Goal: Task Accomplishment & Management: Complete application form

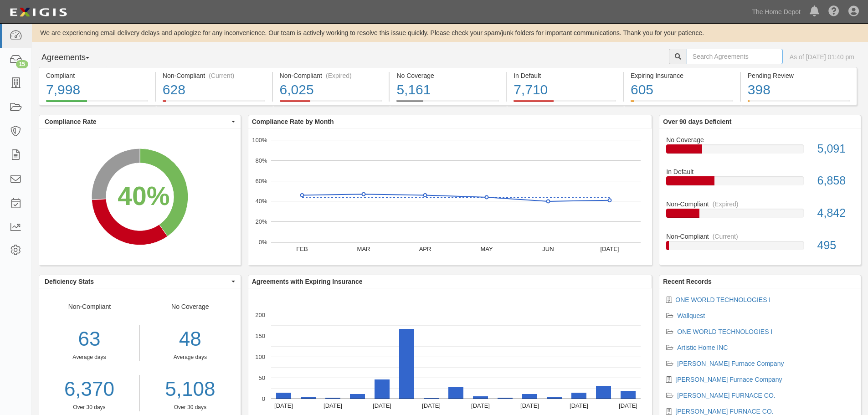
drag, startPoint x: 711, startPoint y: 58, endPoint x: 721, endPoint y: 60, distance: 10.1
click at [712, 60] on input "text" at bounding box center [734, 56] width 96 height 15
click at [695, 54] on input "text" at bounding box center [734, 56] width 96 height 15
type input "ghp"
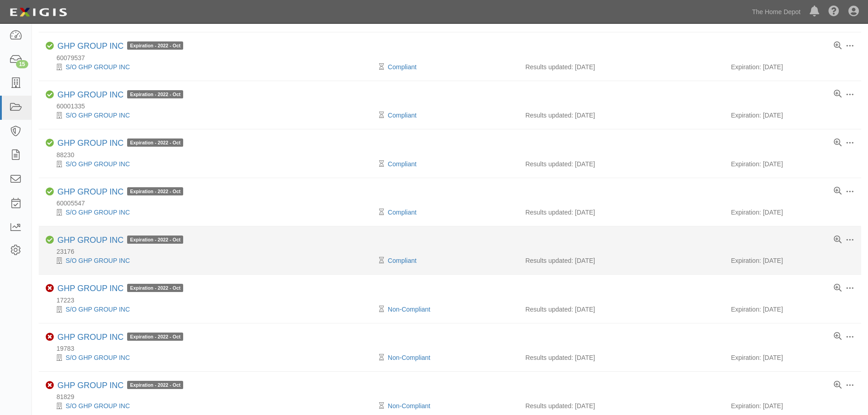
scroll to position [319, 0]
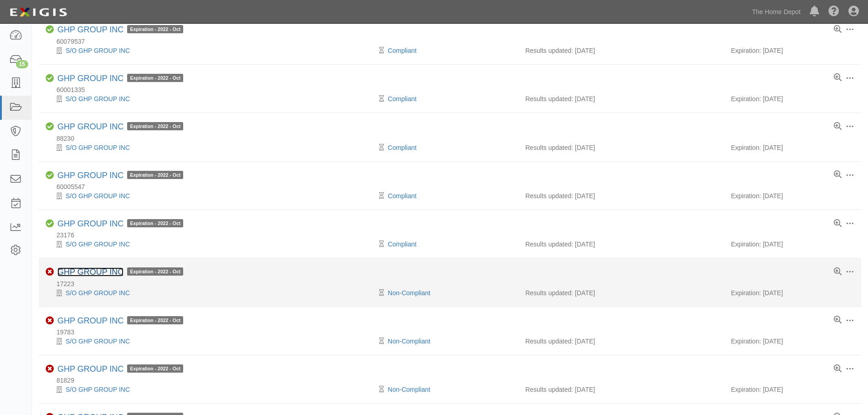
click at [85, 272] on link "GHP GROUP INC" at bounding box center [90, 271] width 66 height 9
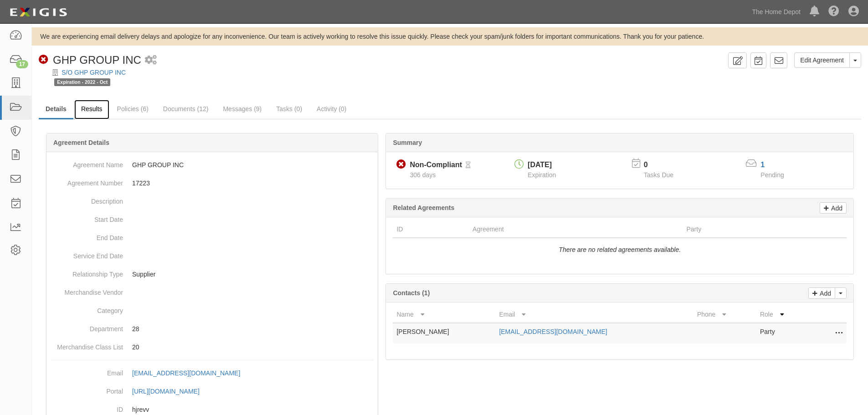
click at [96, 110] on link "Results" at bounding box center [91, 110] width 35 height 20
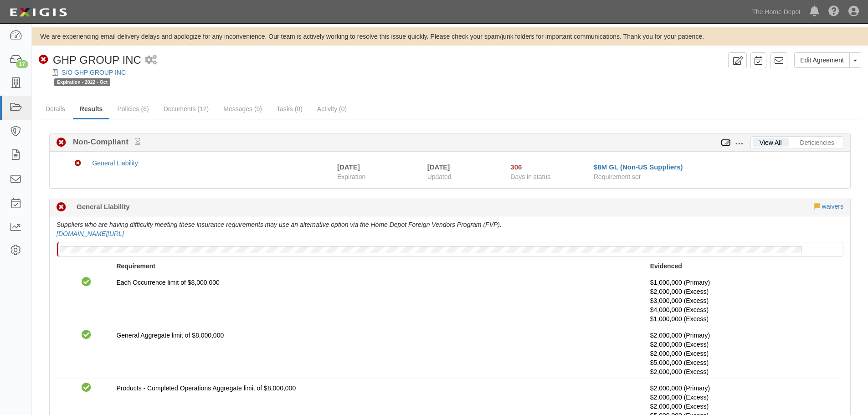
click at [725, 140] on icon at bounding box center [726, 143] width 10 height 6
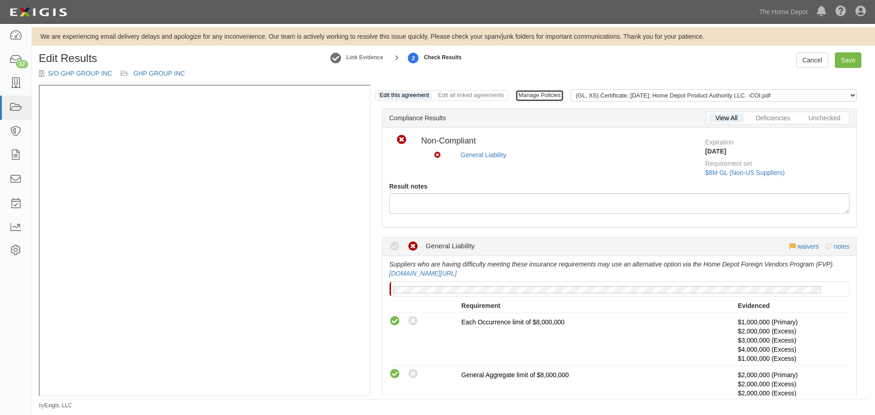
click at [535, 94] on link "Manage Policies" at bounding box center [539, 96] width 48 height 12
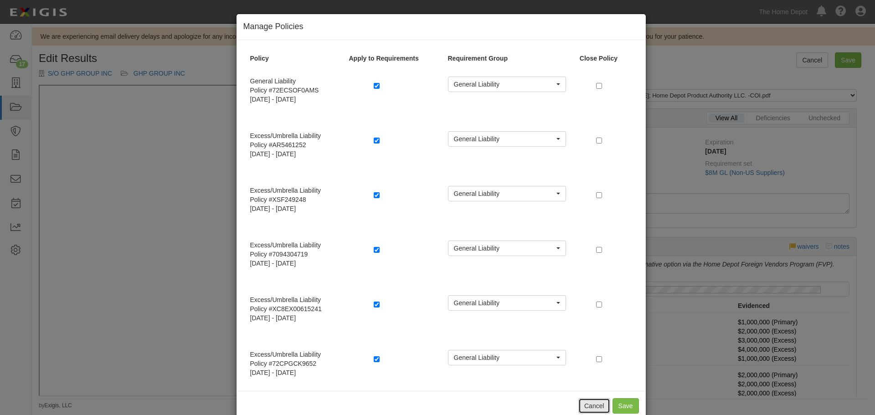
click at [591, 405] on button "Cancel" at bounding box center [594, 405] width 32 height 15
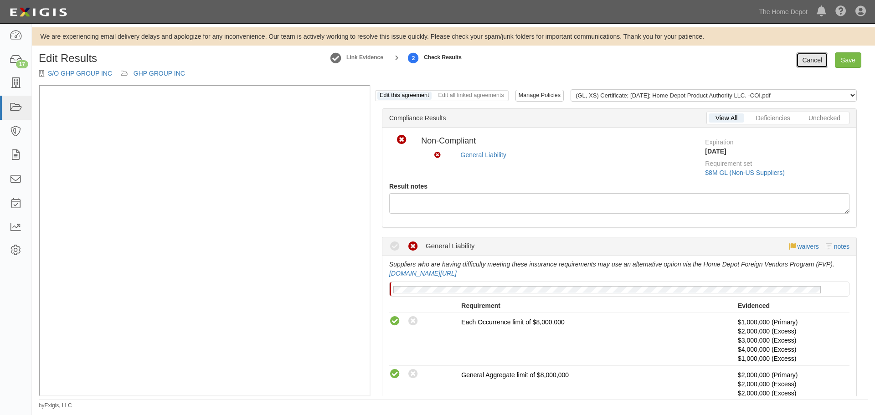
click at [800, 61] on link "Cancel" at bounding box center [812, 59] width 32 height 15
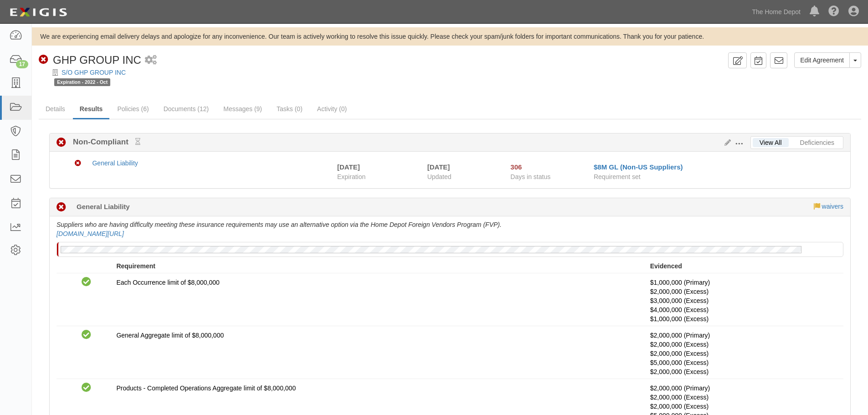
click at [737, 140] on span at bounding box center [739, 144] width 8 height 8
click at [761, 137] on link "Edit Requirements" at bounding box center [781, 141] width 72 height 16
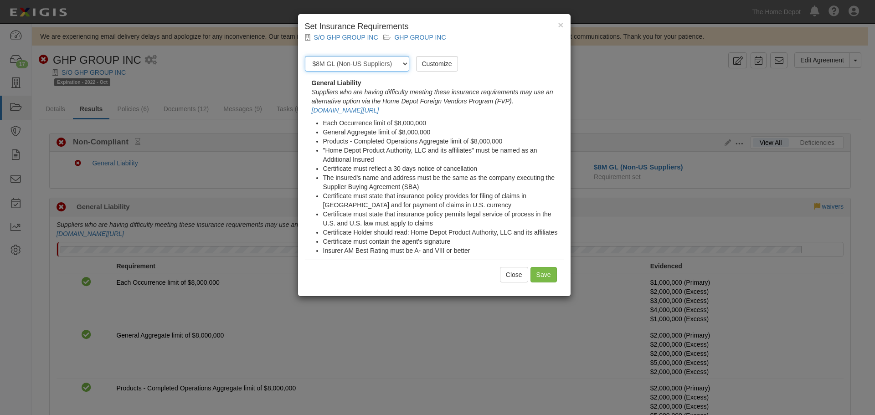
click at [402, 63] on select "-- Select requirement set -- $20M GL (Non-US Suppliers) $20M GL (US Suppliers) …" at bounding box center [357, 63] width 104 height 15
select select "3963"
click at [305, 56] on select "-- Select requirement set -- $20M GL (Non-US Suppliers) $20M GL (US Suppliers) …" at bounding box center [357, 63] width 104 height 15
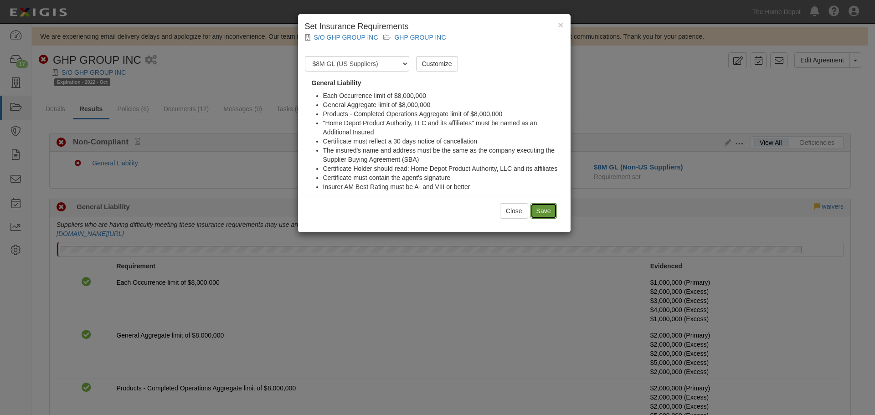
click at [538, 206] on input "Save" at bounding box center [543, 210] width 26 height 15
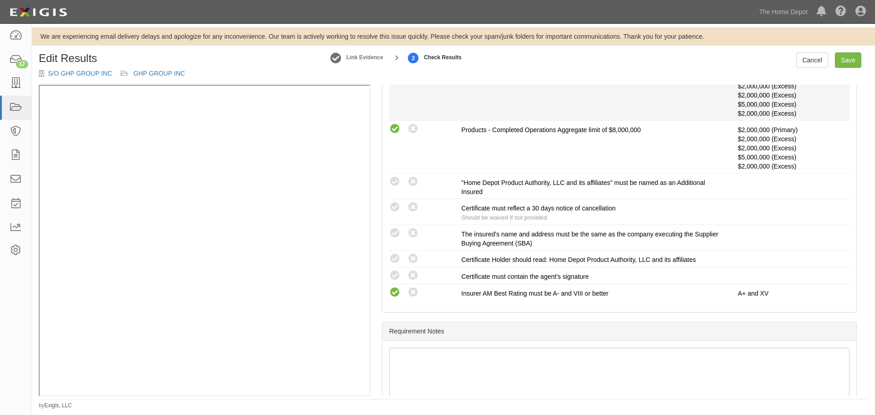
scroll to position [236, 0]
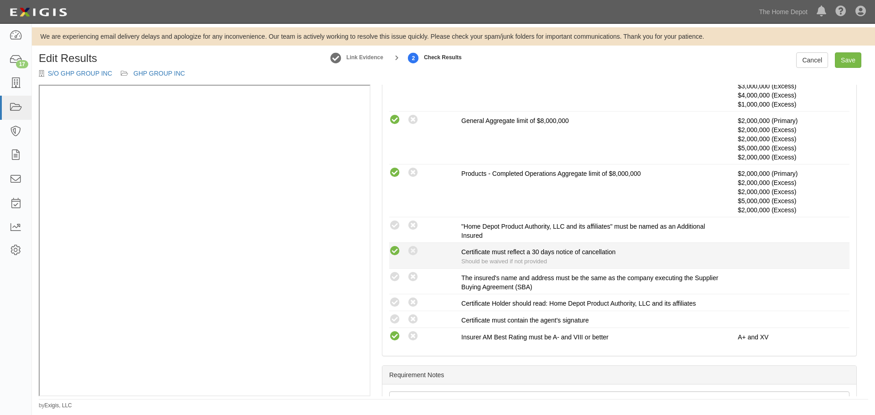
drag, startPoint x: 394, startPoint y: 223, endPoint x: 397, endPoint y: 249, distance: 26.1
click at [394, 224] on icon at bounding box center [394, 225] width 11 height 11
radio input "true"
click at [397, 253] on icon at bounding box center [394, 251] width 11 height 11
radio input "true"
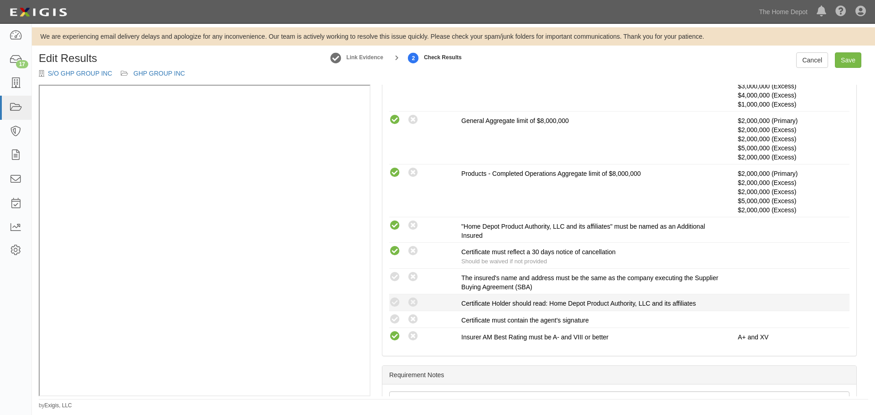
drag, startPoint x: 395, startPoint y: 276, endPoint x: 396, endPoint y: 295, distance: 18.7
click at [395, 276] on icon at bounding box center [394, 276] width 11 height 11
radio input "true"
click at [396, 307] on icon at bounding box center [394, 302] width 11 height 11
radio input "true"
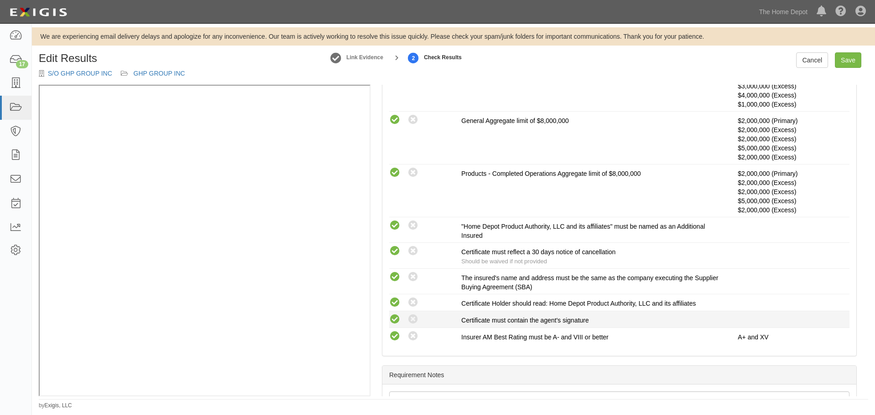
click at [394, 322] on icon at bounding box center [394, 319] width 11 height 11
radio input "true"
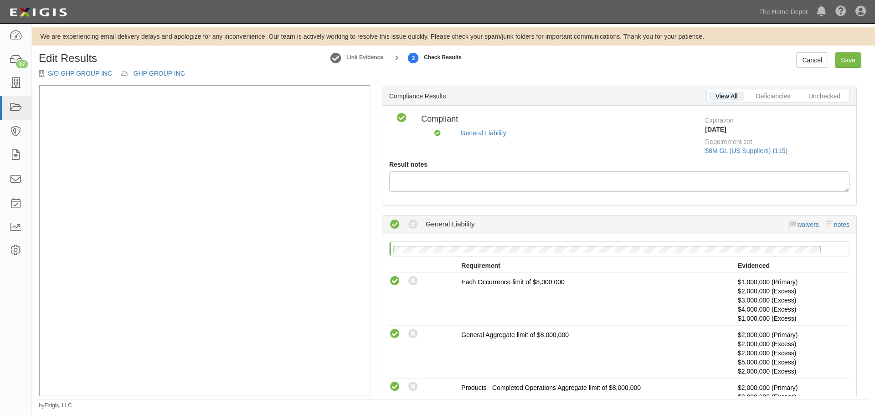
scroll to position [0, 0]
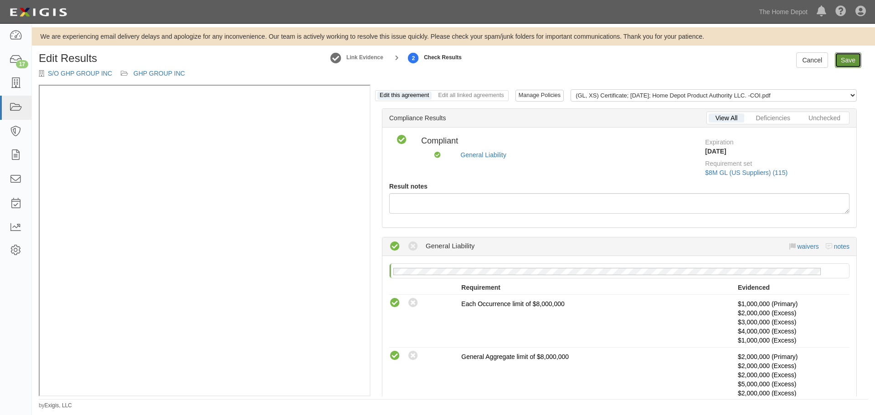
click at [844, 63] on link "Save" at bounding box center [847, 59] width 26 height 15
radio input "true"
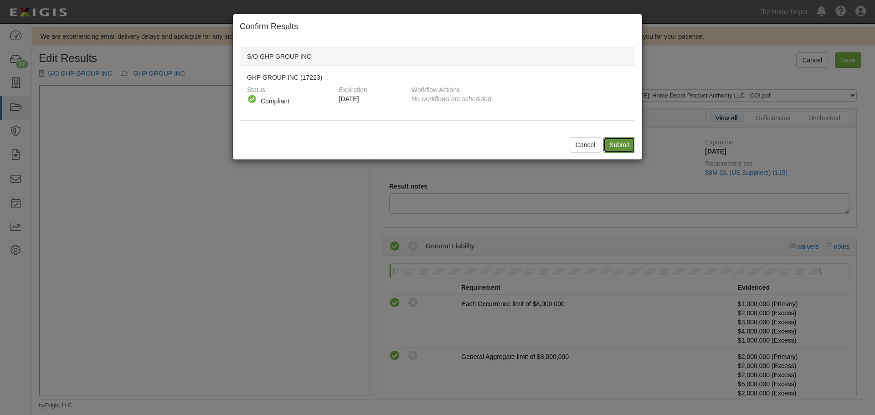
click at [610, 143] on input "Submit" at bounding box center [619, 144] width 32 height 15
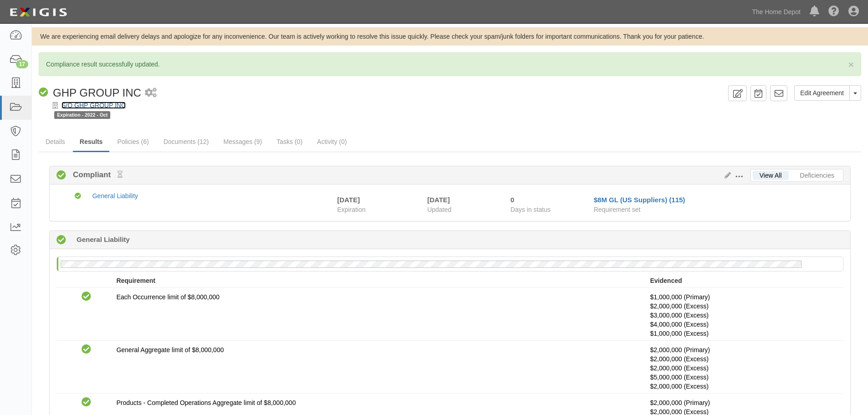
click at [110, 103] on link "S/O GHP GROUP INC" at bounding box center [93, 105] width 64 height 7
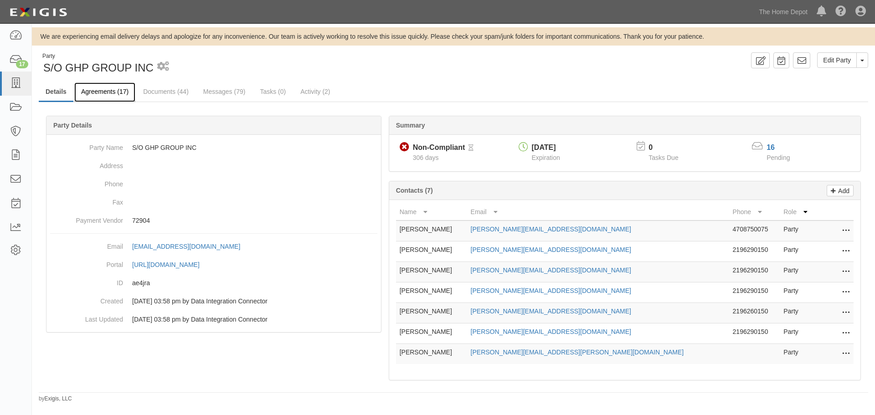
click at [114, 94] on link "Agreements (17)" at bounding box center [104, 92] width 61 height 20
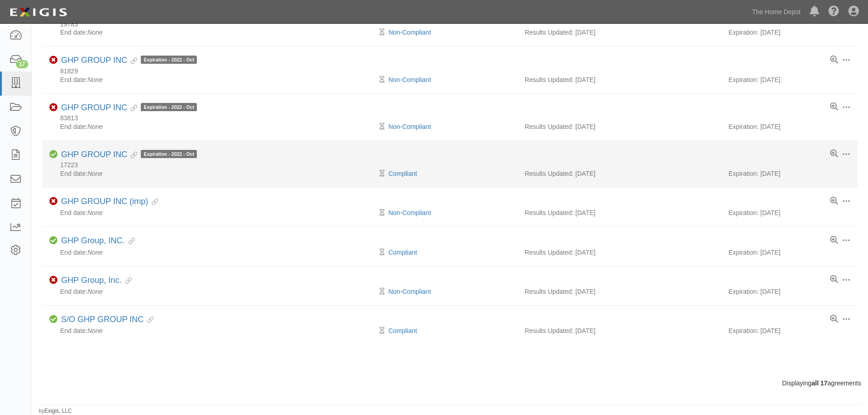
scroll to position [482, 0]
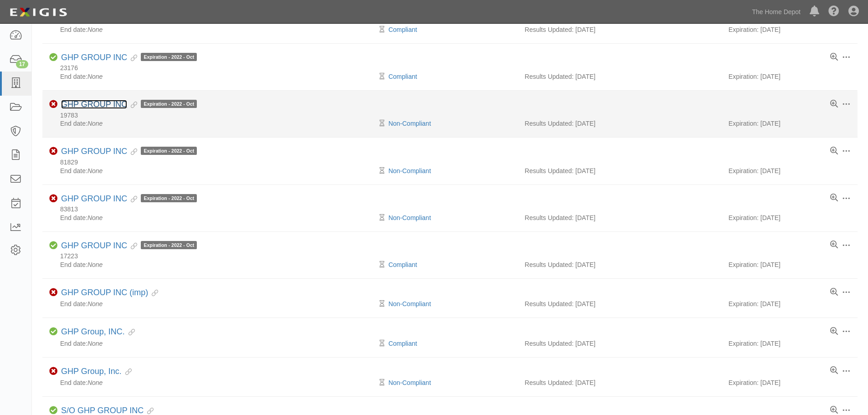
click at [97, 104] on link "GHP GROUP INC" at bounding box center [94, 104] width 66 height 9
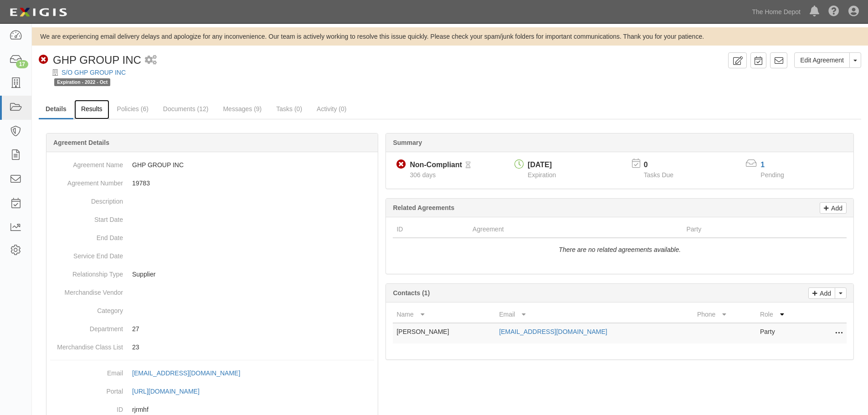
click at [96, 109] on link "Results" at bounding box center [91, 110] width 35 height 20
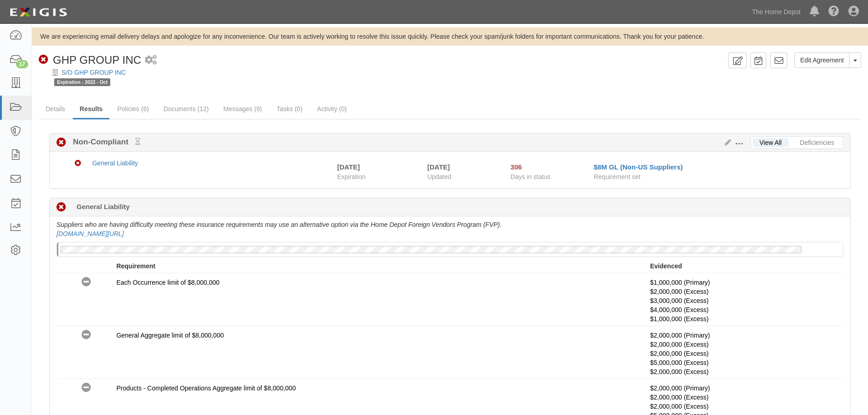
click at [739, 140] on span at bounding box center [739, 144] width 8 height 8
click at [760, 137] on link "Edit Requirements" at bounding box center [781, 141] width 72 height 16
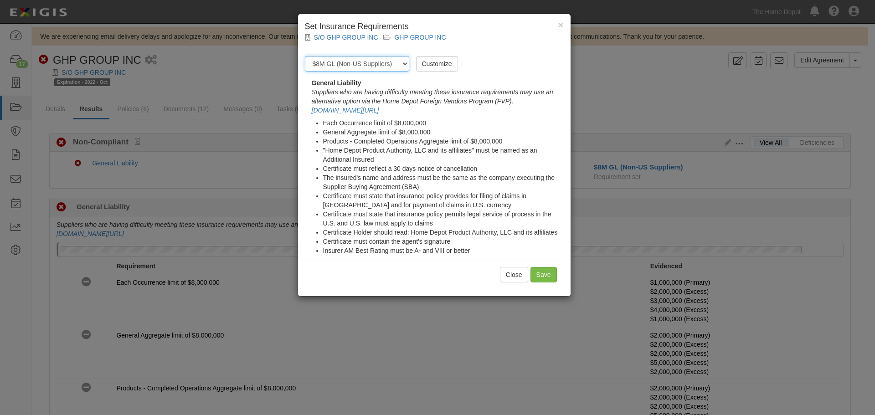
click at [398, 63] on select "-- Select requirement set -- $20M GL (Non-US Suppliers) $20M GL (US Suppliers) …" at bounding box center [357, 63] width 104 height 15
select select "3963"
click at [305, 56] on select "-- Select requirement set -- $20M GL (Non-US Suppliers) $20M GL (US Suppliers) …" at bounding box center [357, 63] width 104 height 15
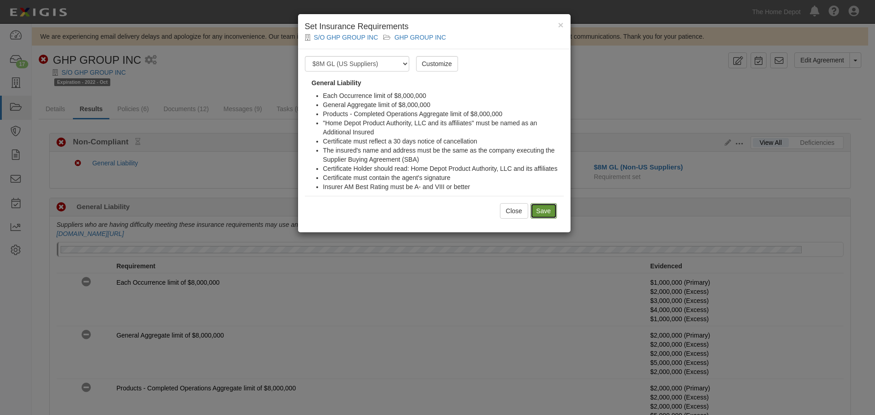
click at [546, 210] on input "Save" at bounding box center [543, 210] width 26 height 15
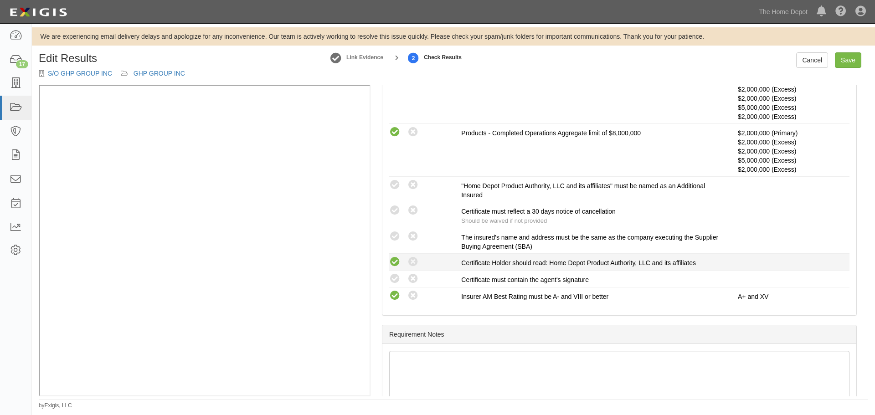
scroll to position [236, 0]
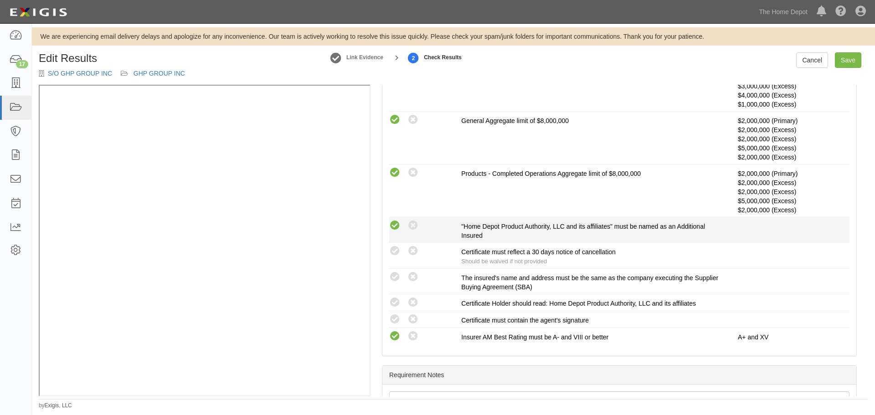
click at [394, 223] on icon at bounding box center [394, 225] width 11 height 11
radio input "true"
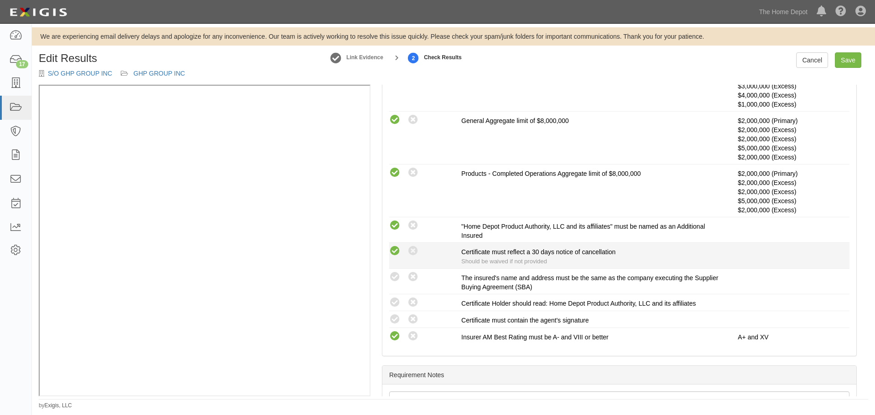
click at [395, 250] on icon at bounding box center [394, 251] width 11 height 11
radio input "true"
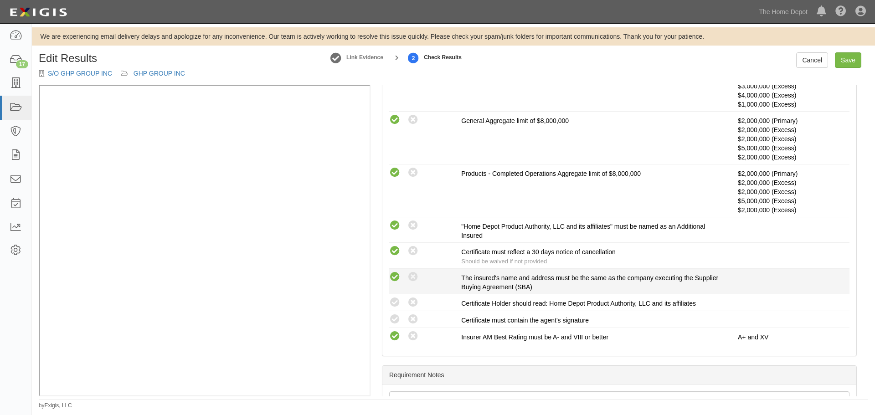
click at [394, 276] on icon at bounding box center [394, 276] width 11 height 11
radio input "true"
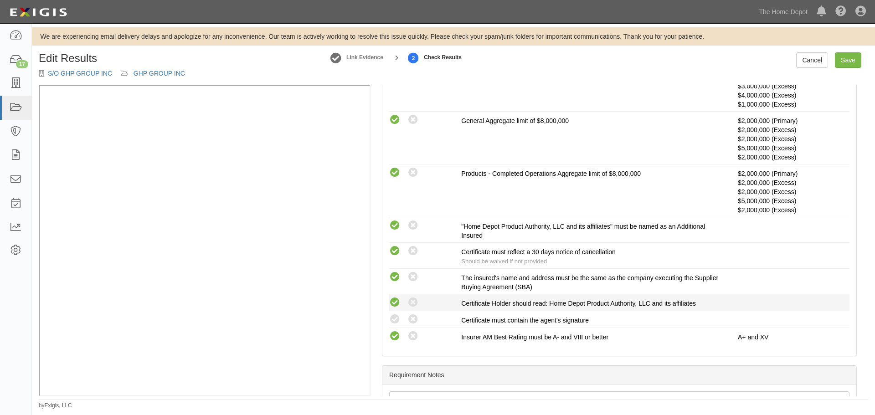
click at [393, 301] on icon at bounding box center [394, 302] width 11 height 11
radio input "true"
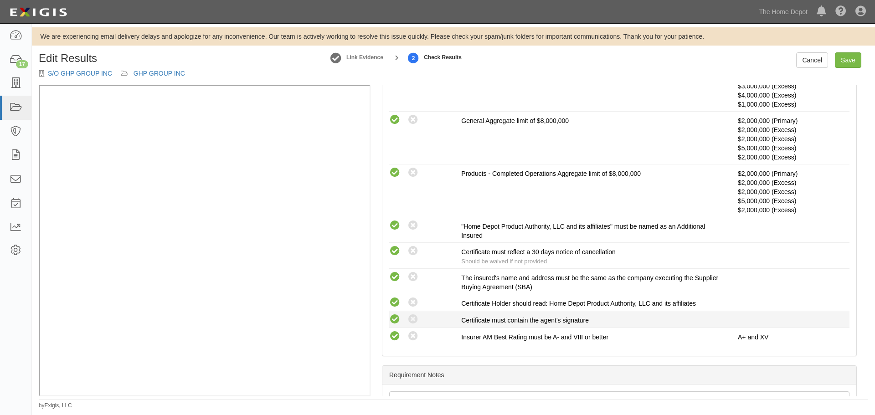
click at [397, 314] on icon at bounding box center [394, 319] width 11 height 11
radio input "true"
click at [866, 56] on div "Cancel Save" at bounding box center [832, 59] width 72 height 15
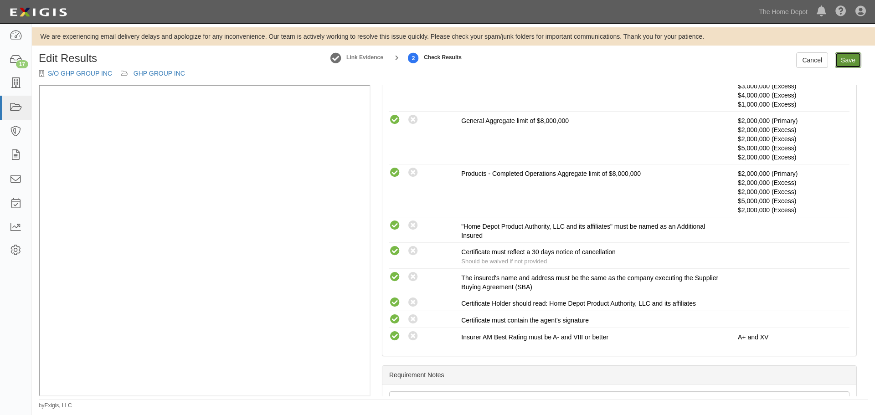
click at [856, 60] on link "Save" at bounding box center [847, 59] width 26 height 15
radio input "true"
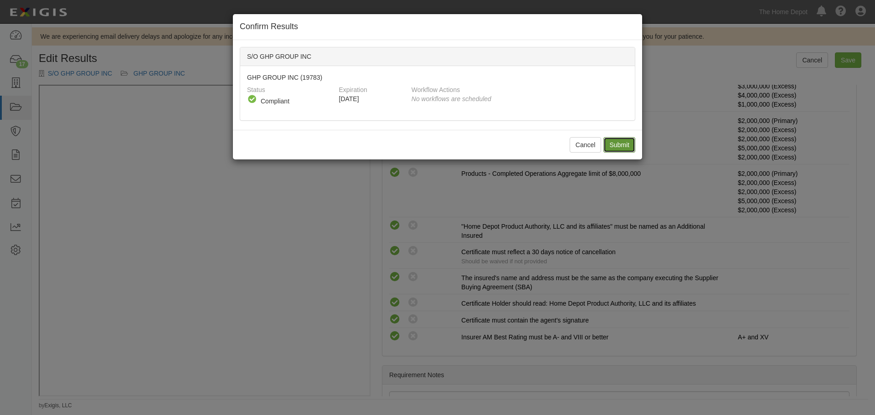
click at [618, 142] on input "Submit" at bounding box center [619, 144] width 32 height 15
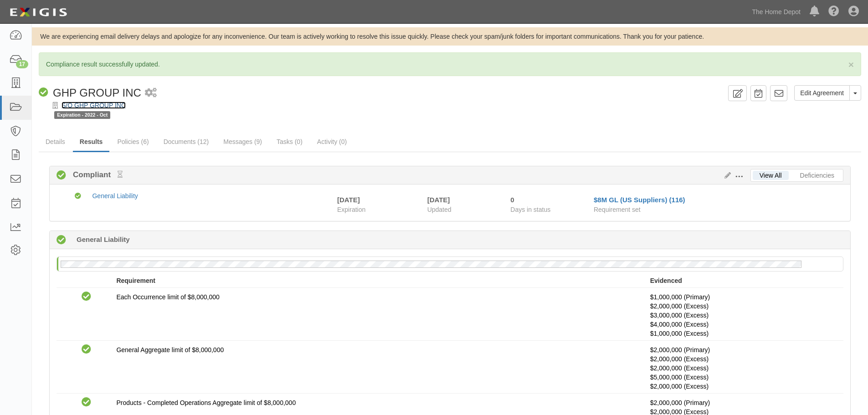
click at [81, 107] on link "S/O GHP GROUP INC" at bounding box center [93, 105] width 64 height 7
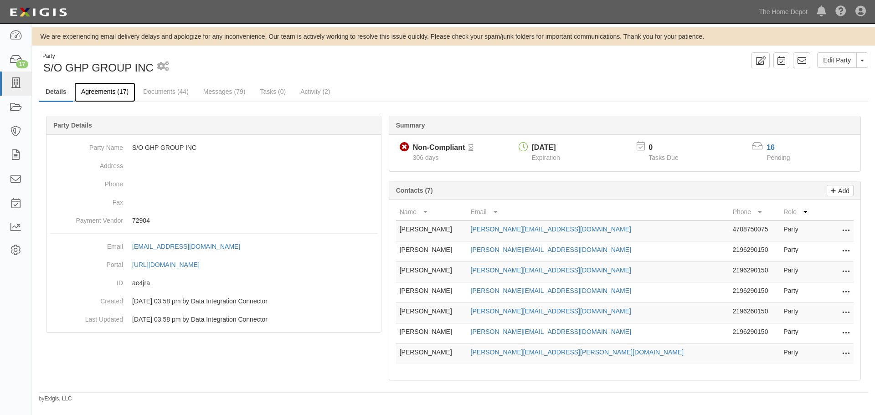
click at [112, 92] on link "Agreements (17)" at bounding box center [104, 92] width 61 height 20
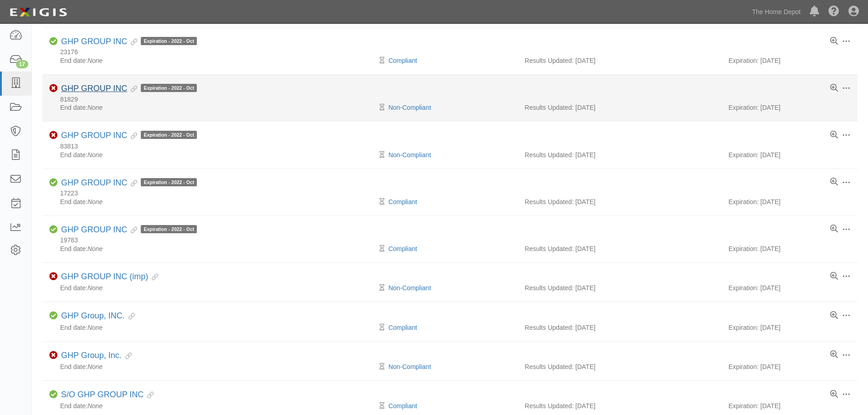
scroll to position [482, 0]
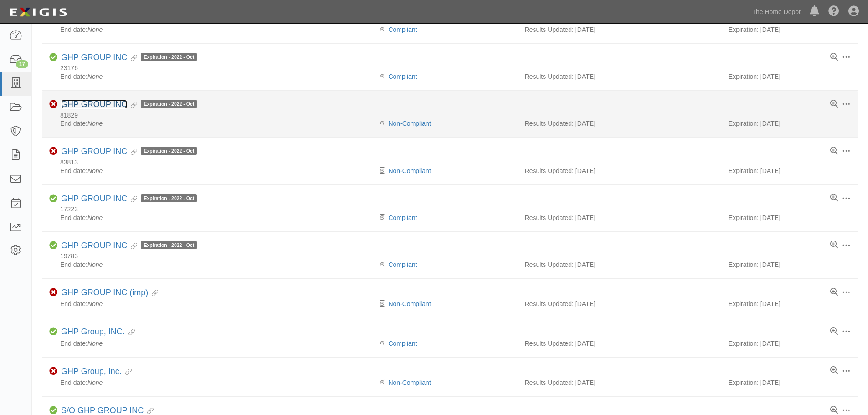
click at [84, 107] on link "GHP GROUP INC" at bounding box center [94, 104] width 66 height 9
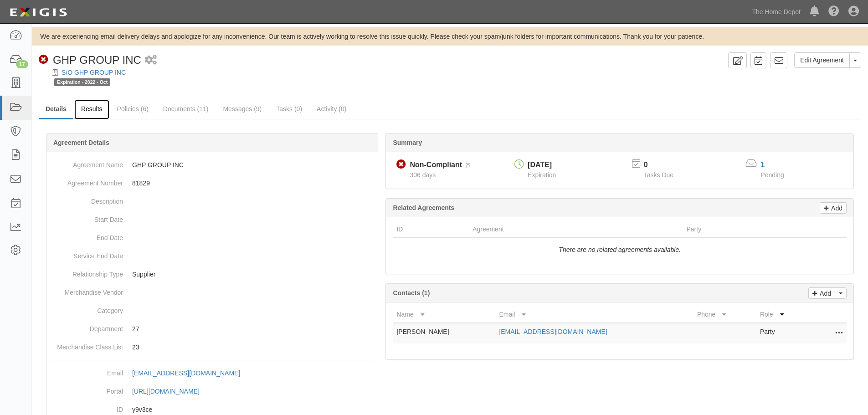
click at [92, 109] on link "Results" at bounding box center [91, 110] width 35 height 20
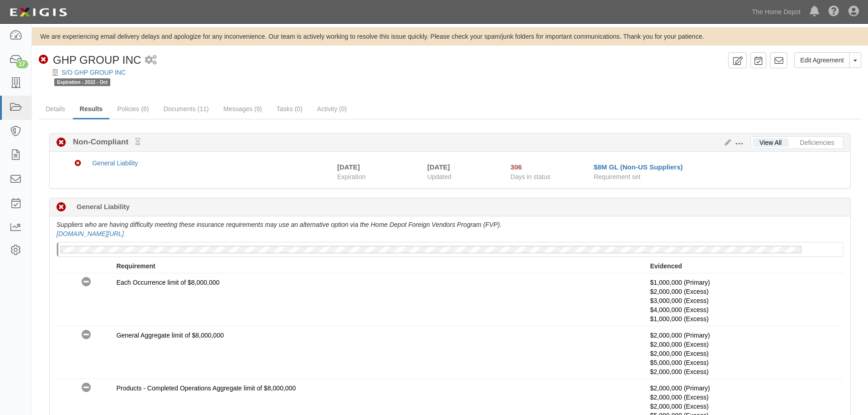
click at [743, 139] on button at bounding box center [741, 143] width 20 height 10
click at [774, 139] on link "Edit Requirements" at bounding box center [781, 141] width 72 height 16
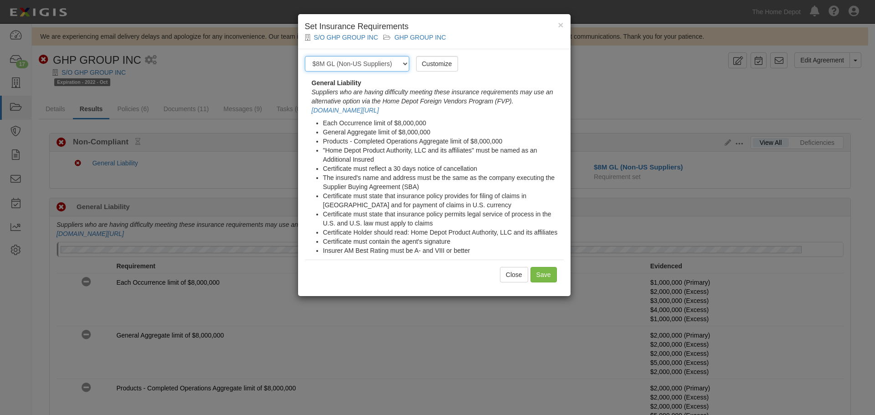
click at [393, 68] on select "-- Select requirement set -- $20M GL (Non-US Suppliers) $20M GL (US Suppliers) …" at bounding box center [357, 63] width 104 height 15
select select "3963"
click at [305, 56] on select "-- Select requirement set -- $20M GL (Non-US Suppliers) $20M GL (US Suppliers) …" at bounding box center [357, 63] width 104 height 15
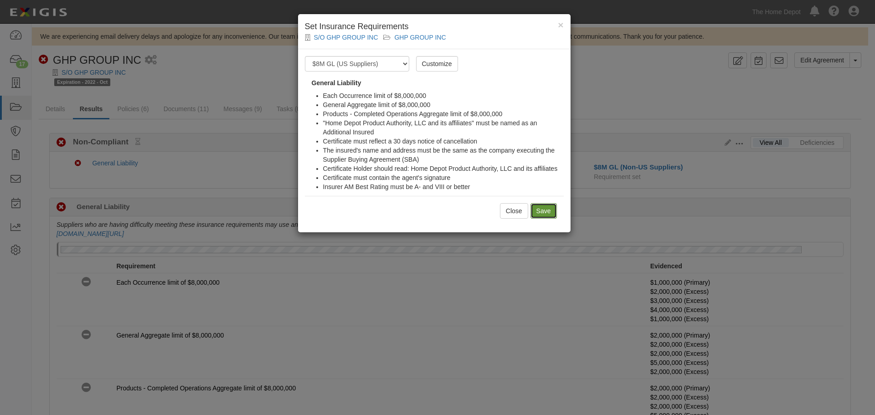
click at [547, 205] on input "Save" at bounding box center [543, 210] width 26 height 15
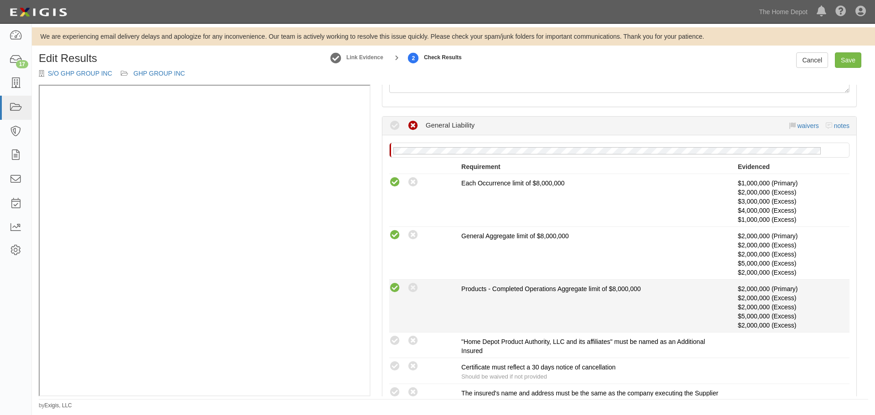
scroll to position [137, 0]
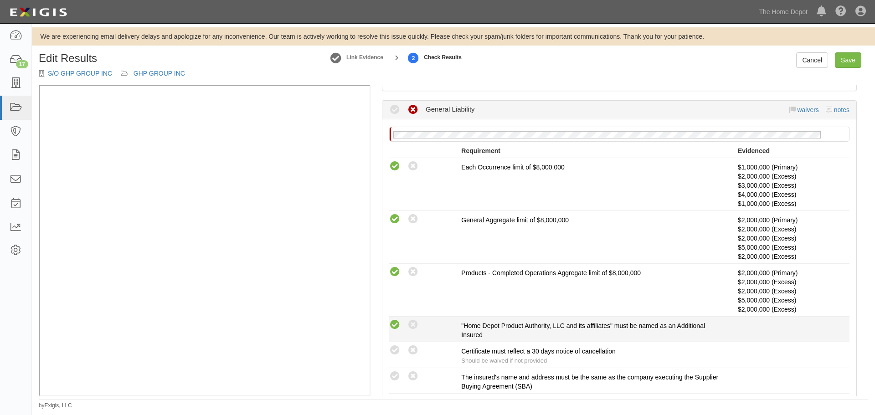
click at [398, 325] on icon at bounding box center [394, 324] width 11 height 11
radio input "true"
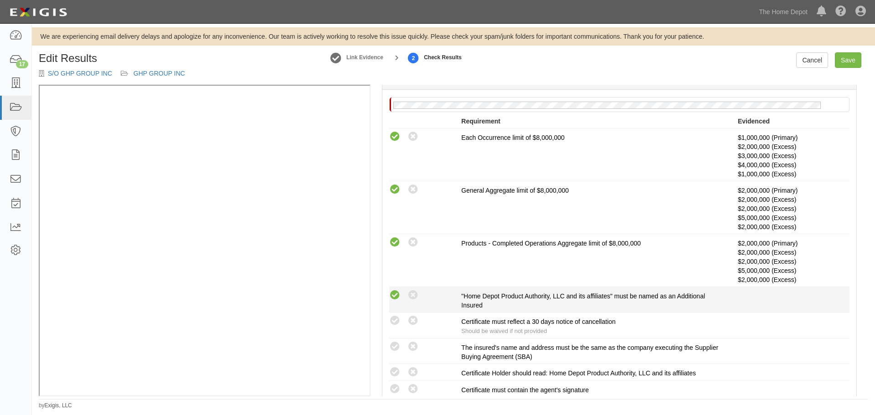
scroll to position [182, 0]
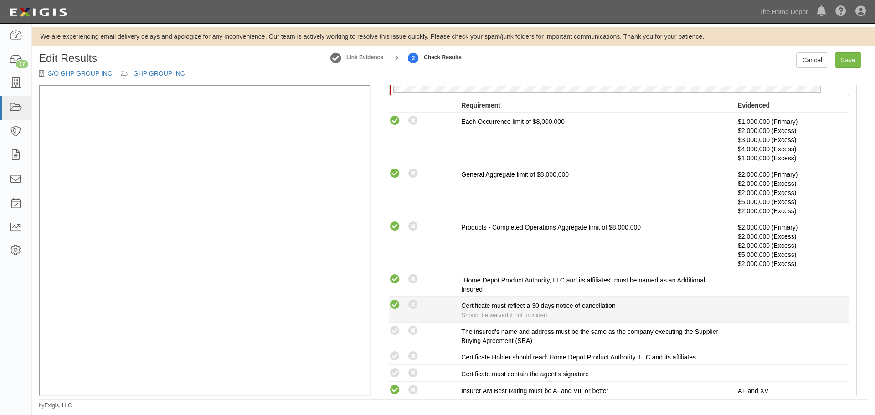
click at [396, 304] on icon at bounding box center [394, 304] width 11 height 11
radio input "true"
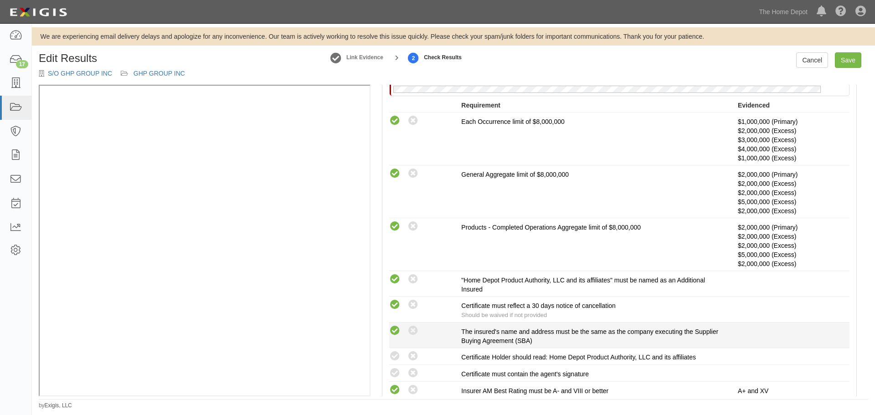
click at [394, 328] on icon at bounding box center [394, 330] width 11 height 11
radio input "true"
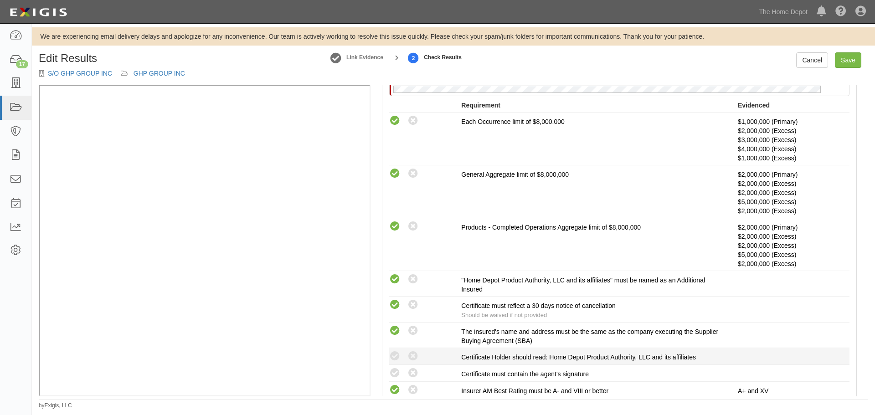
click at [401, 356] on div "Compliant Waived: Non-Compliant" at bounding box center [425, 356] width 72 height 12
click at [395, 357] on icon at bounding box center [394, 356] width 11 height 11
radio input "true"
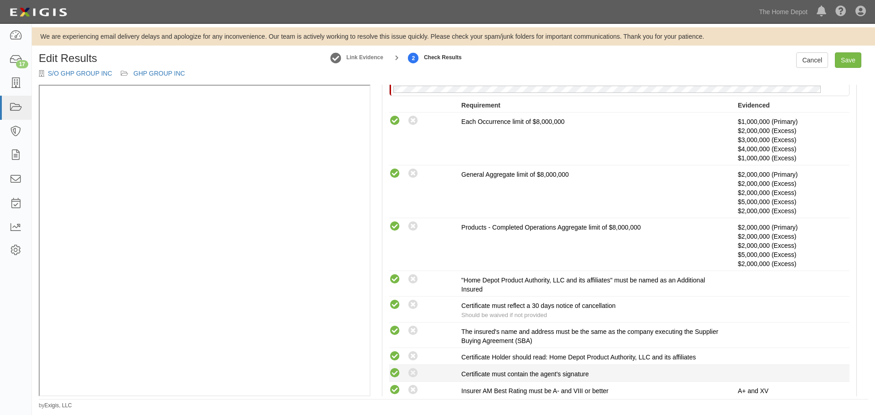
click at [393, 374] on icon at bounding box center [394, 373] width 11 height 11
radio input "true"
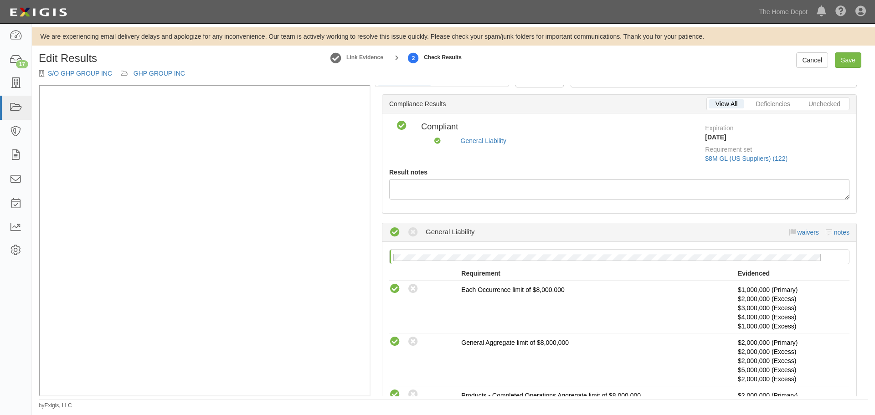
scroll to position [0, 0]
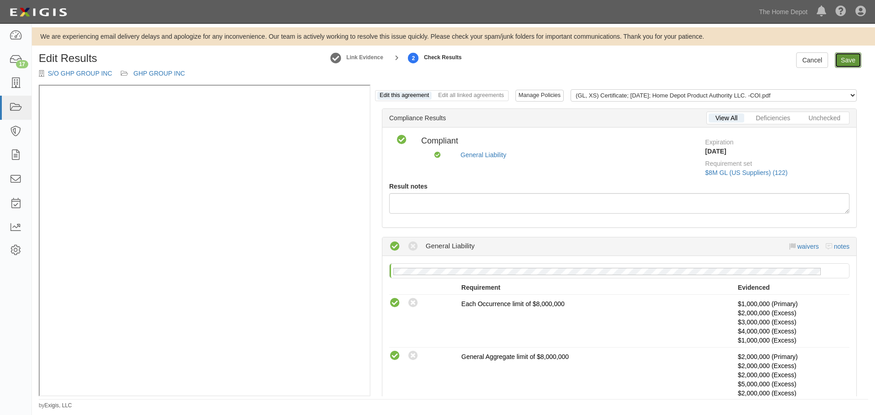
click at [849, 64] on link "Save" at bounding box center [847, 59] width 26 height 15
radio input "true"
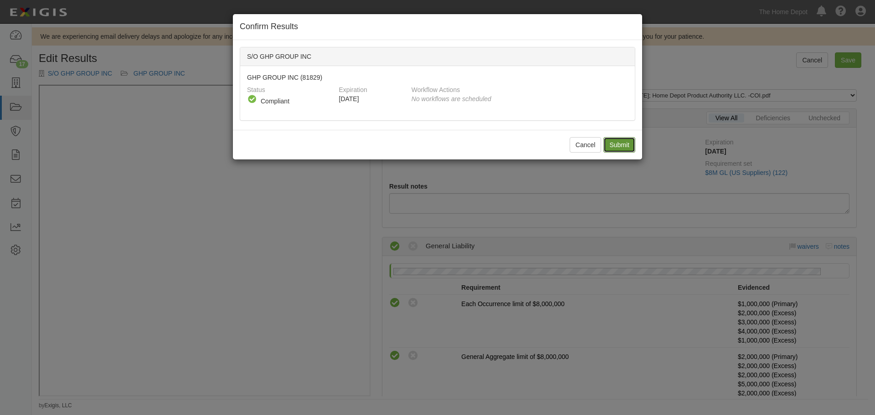
click at [621, 143] on input "Submit" at bounding box center [619, 144] width 32 height 15
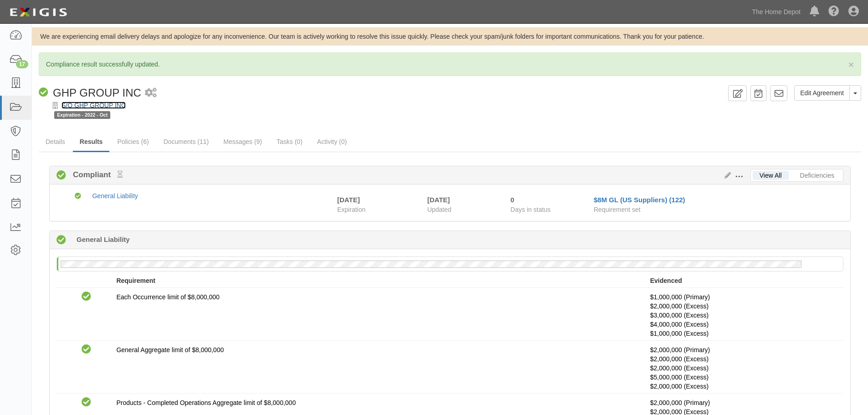
click at [113, 105] on link "S/O GHP GROUP INC" at bounding box center [93, 105] width 64 height 7
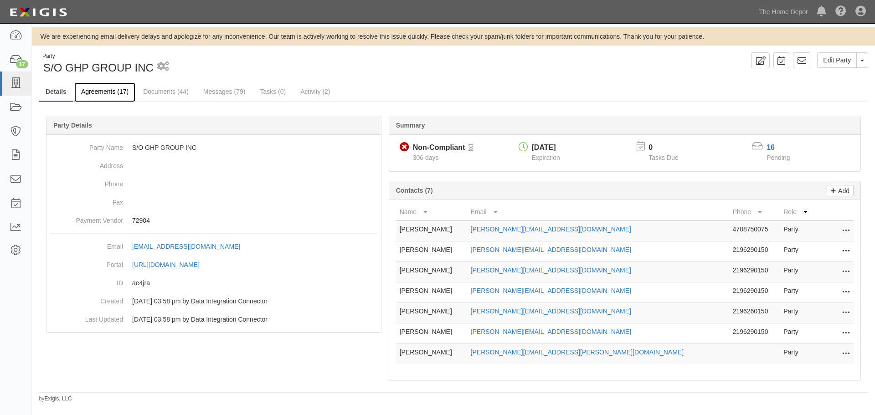
click at [114, 91] on link "Agreements (17)" at bounding box center [104, 92] width 61 height 20
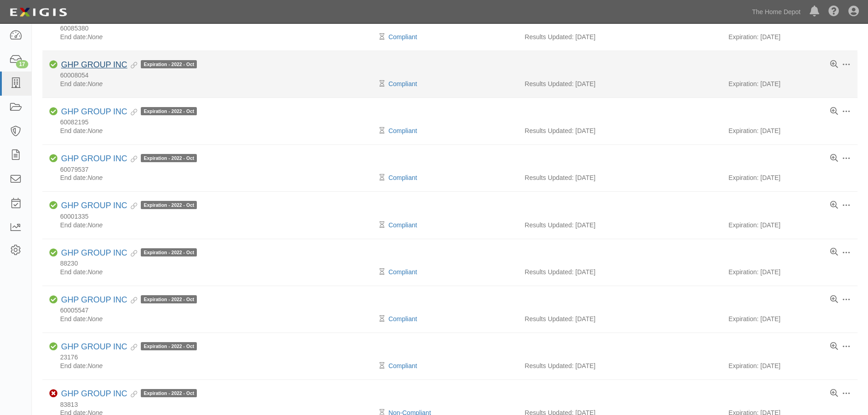
scroll to position [573, 0]
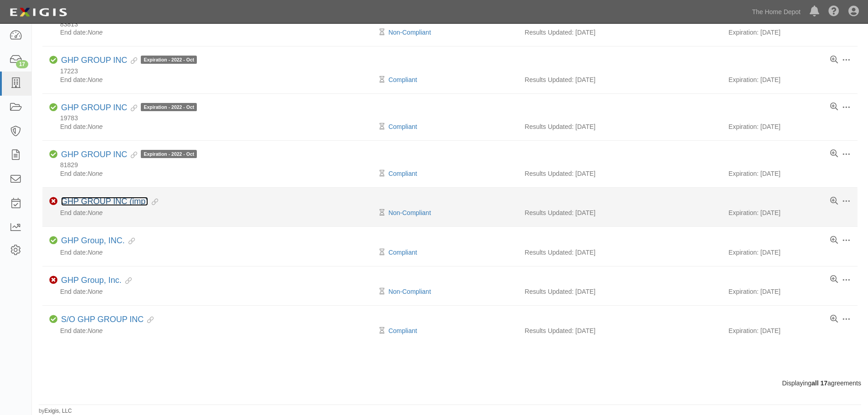
click at [105, 202] on link "GHP GROUP INC (imp)" at bounding box center [104, 201] width 87 height 9
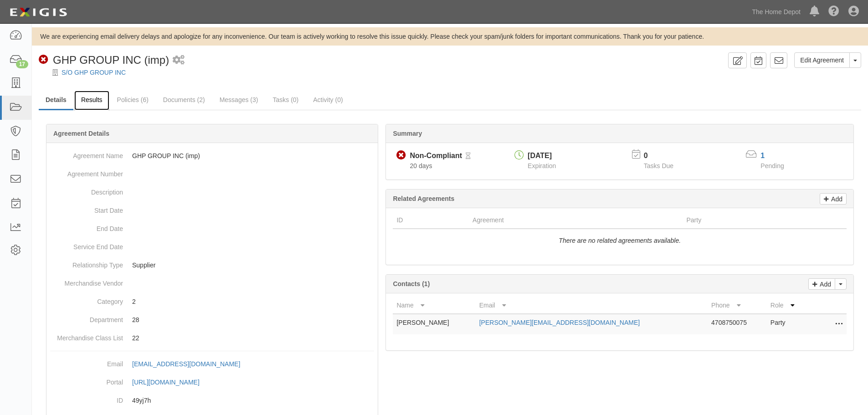
click at [91, 99] on link "Results" at bounding box center [91, 101] width 35 height 20
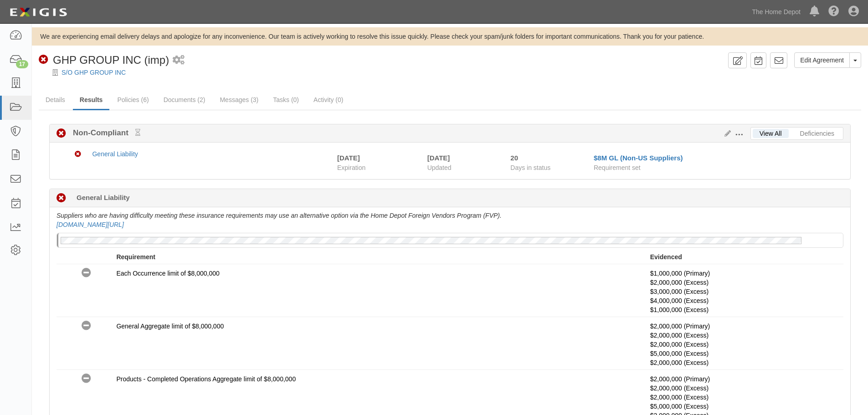
click at [742, 132] on span at bounding box center [739, 135] width 8 height 8
click at [757, 136] on link "Edit Requirements" at bounding box center [781, 132] width 72 height 16
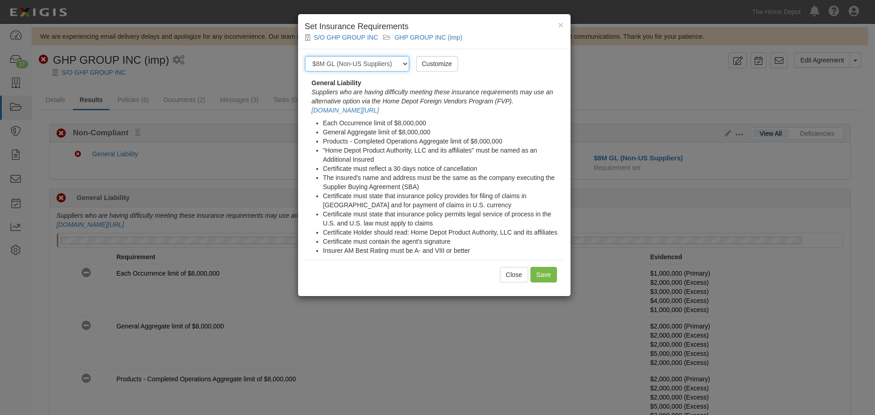
click at [378, 63] on select "-- Select requirement set -- $20M GL (Non-US Suppliers) $20M GL (US Suppliers) …" at bounding box center [357, 63] width 104 height 15
select select "3963"
click at [305, 56] on select "-- Select requirement set -- $20M GL (Non-US Suppliers) $20M GL (US Suppliers) …" at bounding box center [357, 63] width 104 height 15
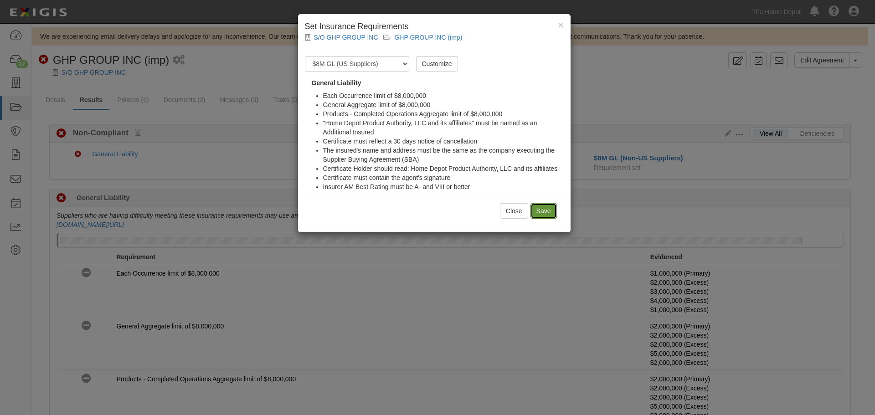
click at [553, 210] on input "Save" at bounding box center [543, 210] width 26 height 15
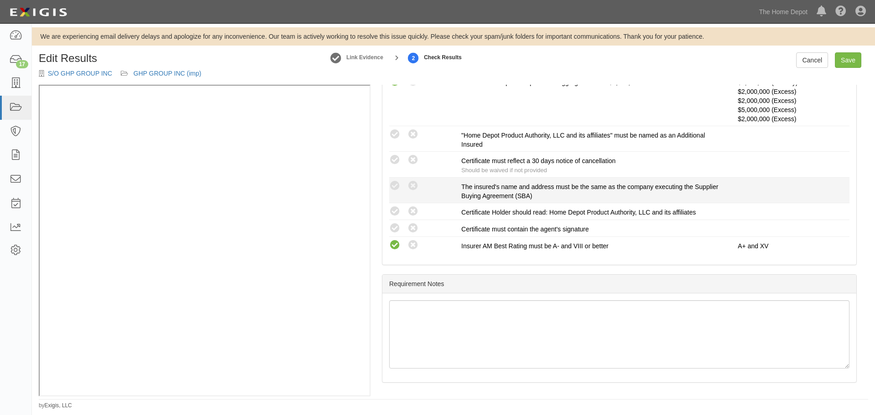
scroll to position [282, 0]
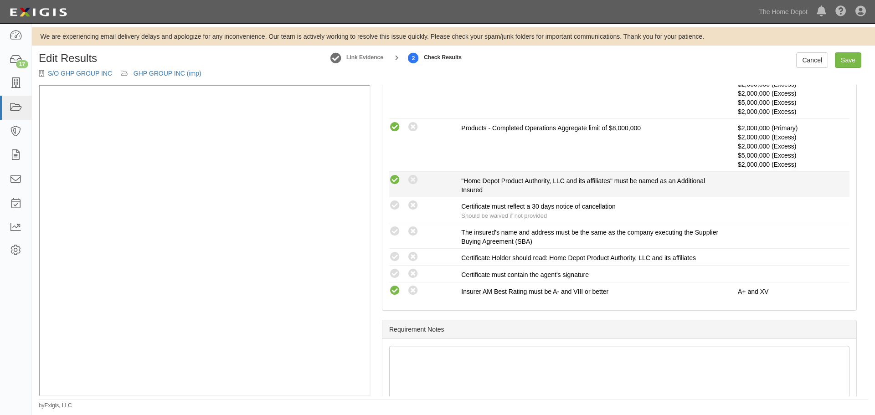
click at [392, 181] on icon at bounding box center [394, 179] width 11 height 11
radio input "true"
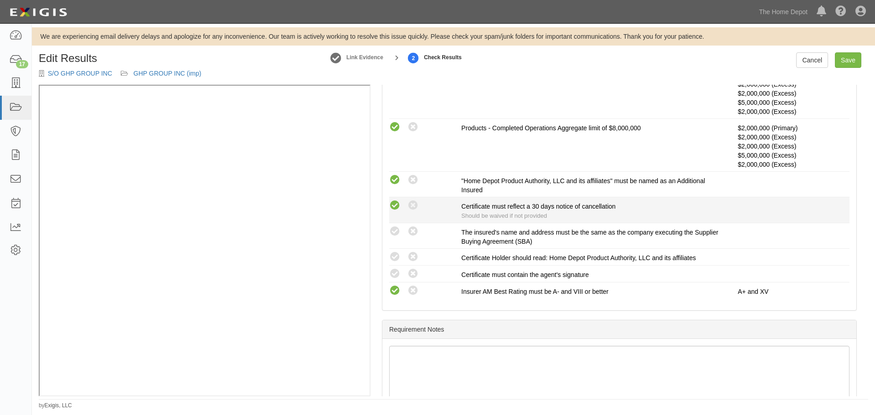
click at [396, 204] on icon at bounding box center [394, 205] width 11 height 11
radio input "true"
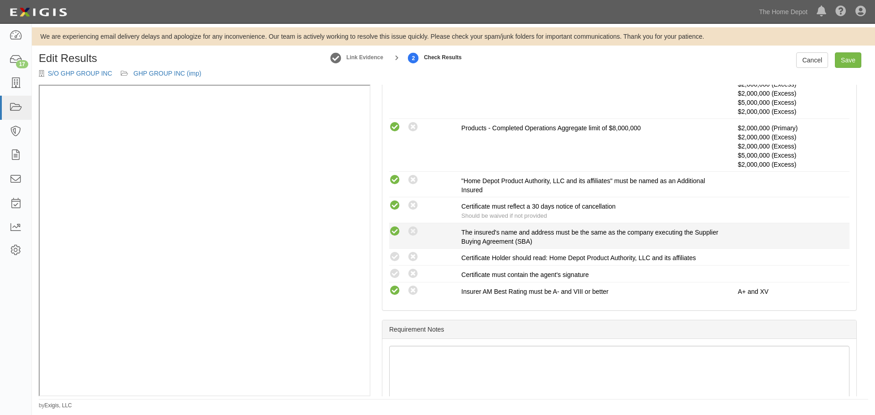
click at [397, 227] on icon at bounding box center [394, 231] width 11 height 11
radio input "true"
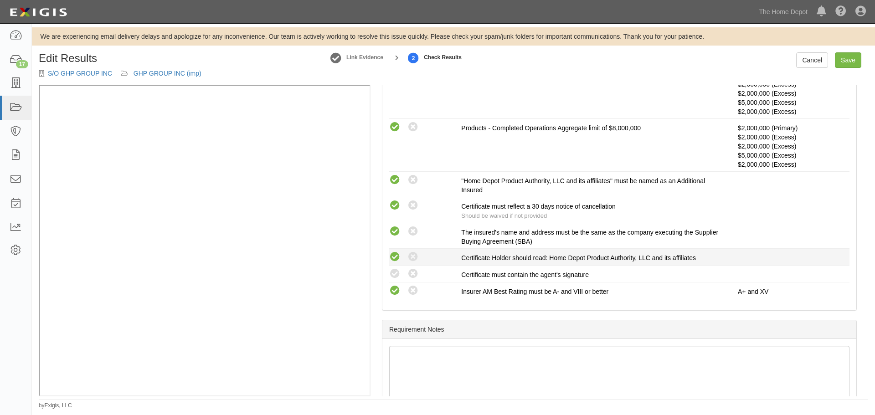
click at [395, 260] on icon at bounding box center [394, 256] width 11 height 11
radio input "true"
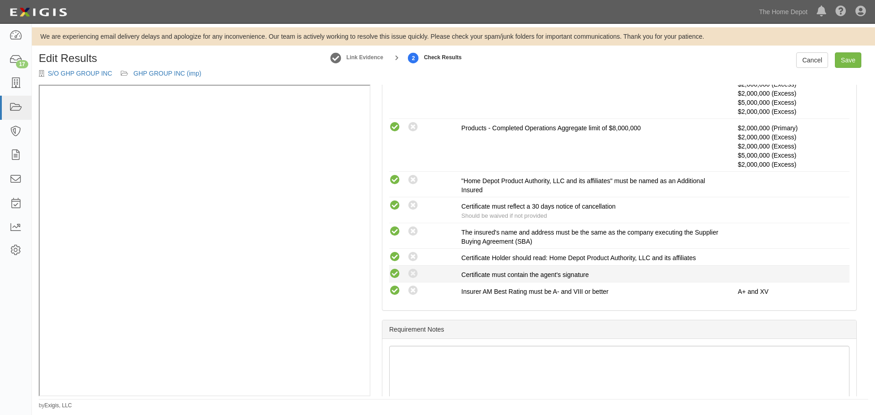
click at [392, 275] on icon at bounding box center [394, 273] width 11 height 11
radio input "true"
click at [850, 61] on link "Save" at bounding box center [847, 59] width 26 height 15
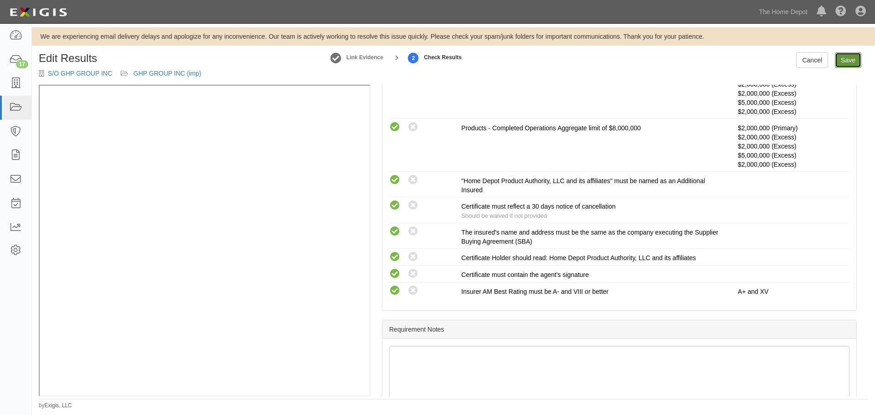
radio input "true"
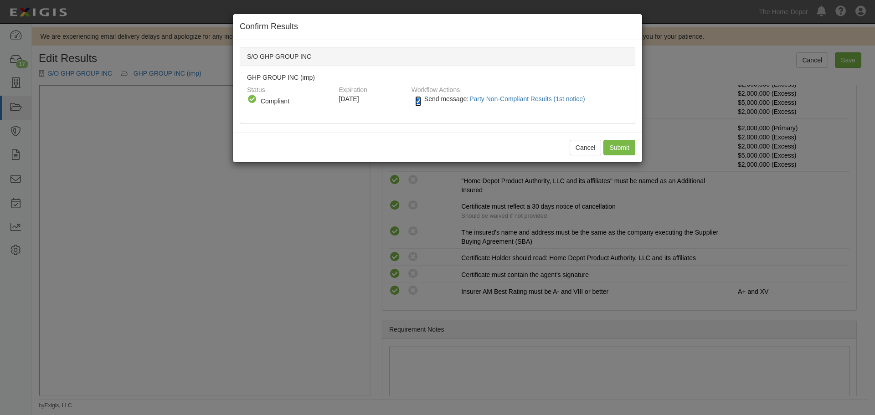
click at [418, 100] on input "Send message: Party Non-Compliant Results (1st notice)" at bounding box center [418, 101] width 6 height 10
checkbox input "false"
click at [622, 145] on input "Submit" at bounding box center [619, 147] width 32 height 15
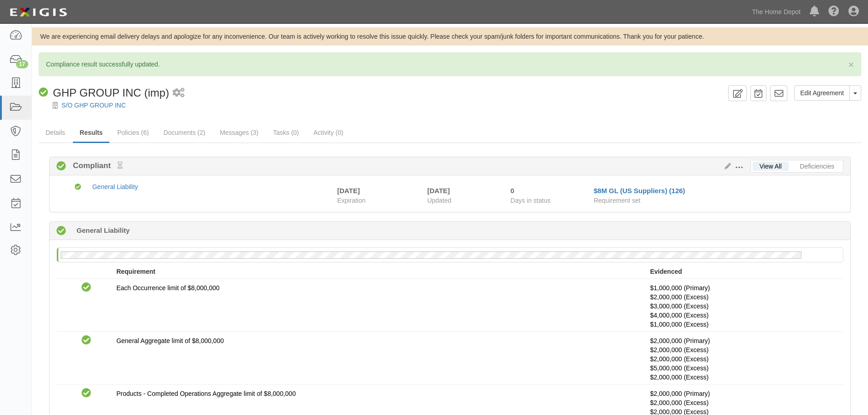
click at [104, 101] on div "S/O GHP GROUP INC" at bounding box center [457, 105] width 822 height 9
click at [102, 105] on link "S/O GHP GROUP INC" at bounding box center [93, 105] width 64 height 7
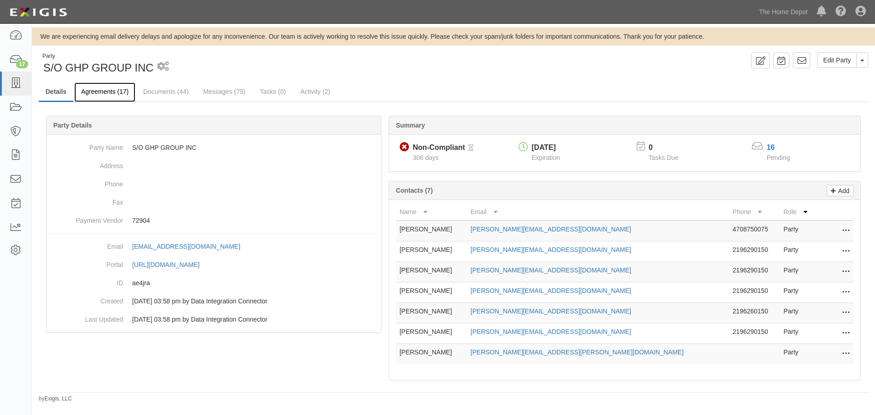
click at [113, 92] on link "Agreements (17)" at bounding box center [104, 92] width 61 height 20
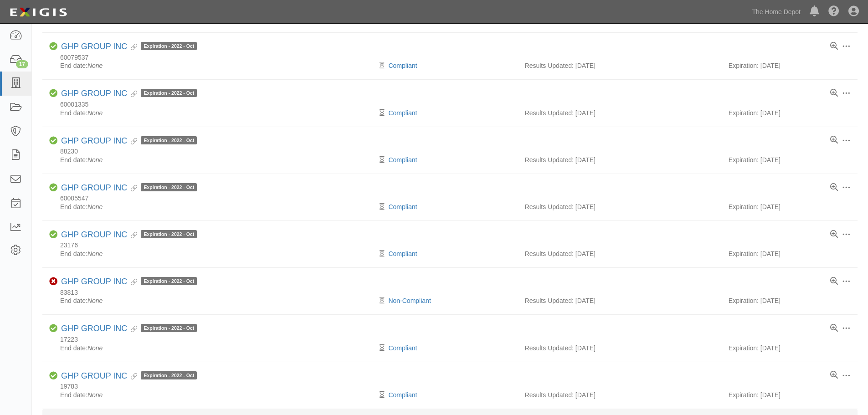
scroll to position [573, 0]
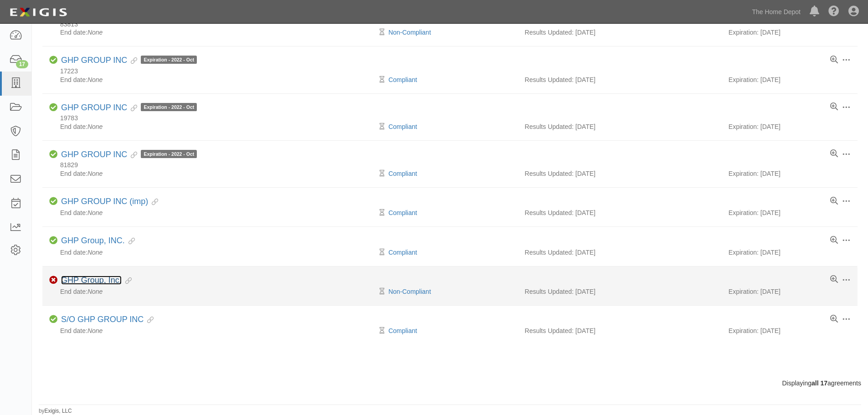
click at [86, 282] on link "GHP Group, Inc." at bounding box center [91, 280] width 61 height 9
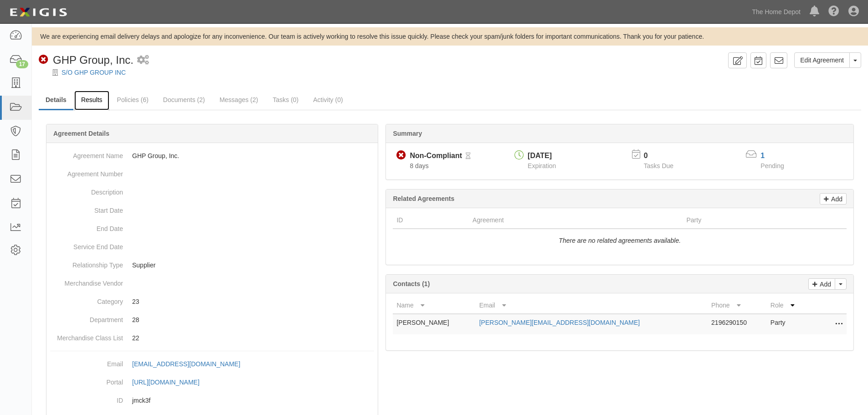
click at [87, 100] on link "Results" at bounding box center [91, 101] width 35 height 20
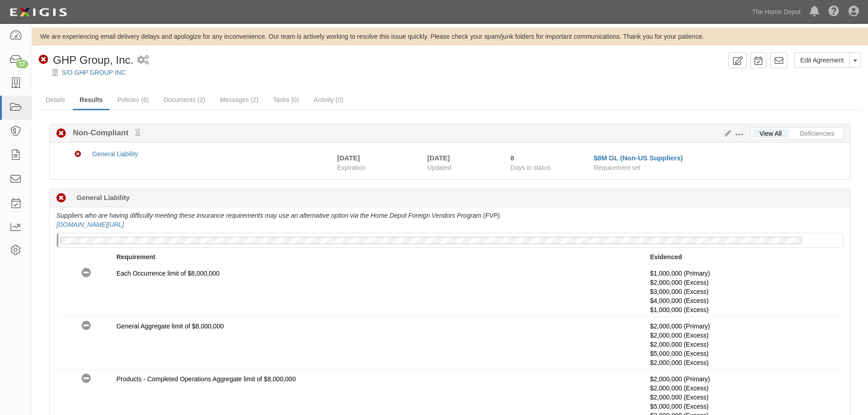
click at [737, 133] on span at bounding box center [739, 135] width 8 height 8
click at [775, 135] on link "Edit Requirements" at bounding box center [781, 132] width 72 height 16
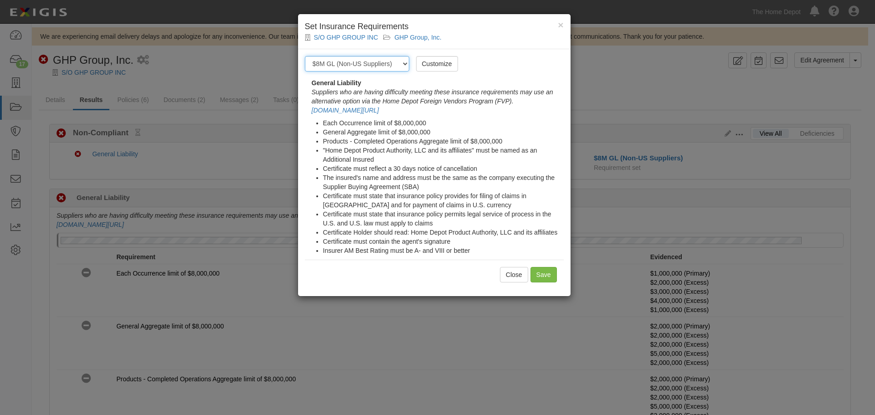
click at [407, 67] on select "-- Select requirement set -- $20M GL (Non-US Suppliers) $20M GL (US Suppliers) …" at bounding box center [357, 63] width 104 height 15
select select "3963"
click at [305, 56] on select "-- Select requirement set -- $20M GL (Non-US Suppliers) $20M GL (US Suppliers) …" at bounding box center [357, 63] width 104 height 15
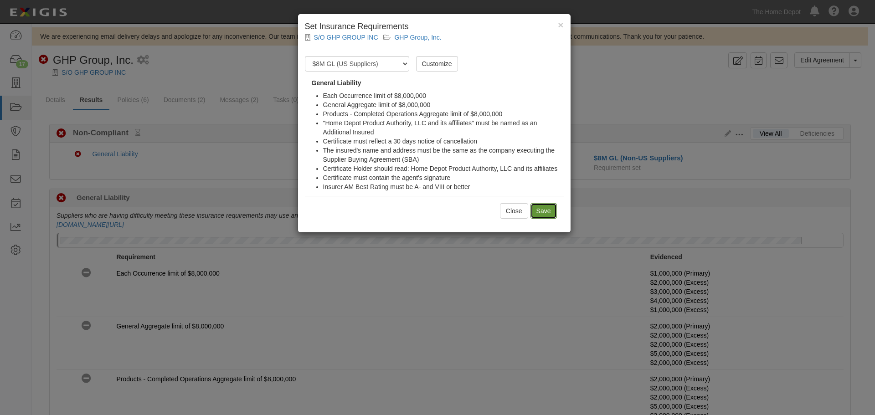
click at [540, 210] on input "Save" at bounding box center [543, 210] width 26 height 15
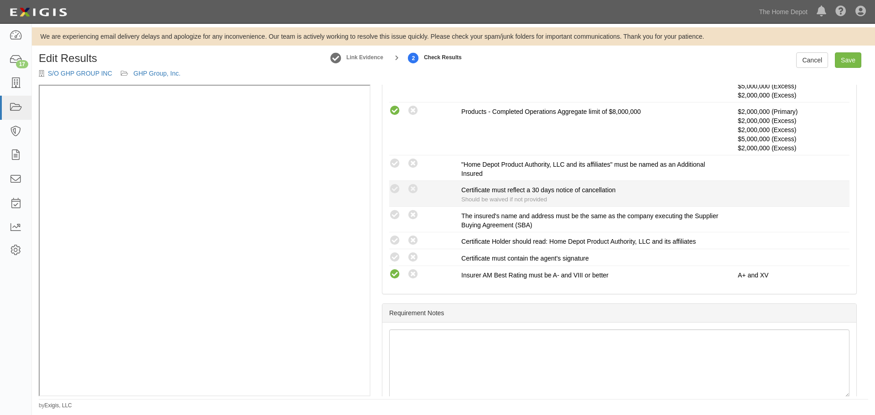
scroll to position [282, 0]
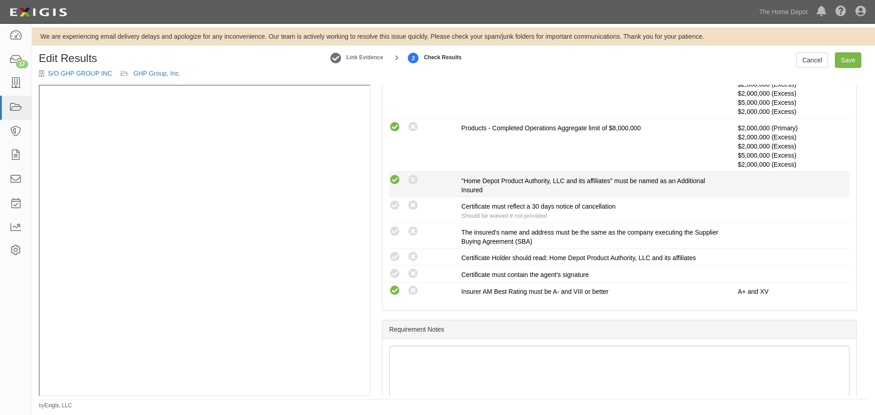
click at [394, 180] on icon at bounding box center [394, 179] width 11 height 11
radio input "true"
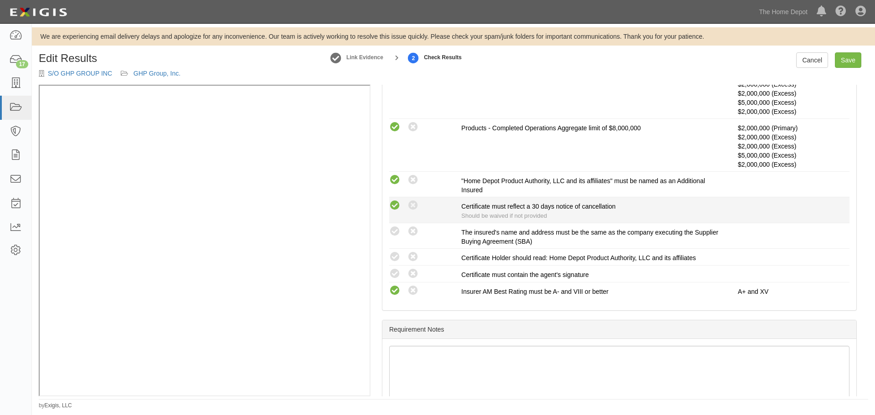
click at [397, 206] on icon at bounding box center [394, 205] width 11 height 11
radio input "true"
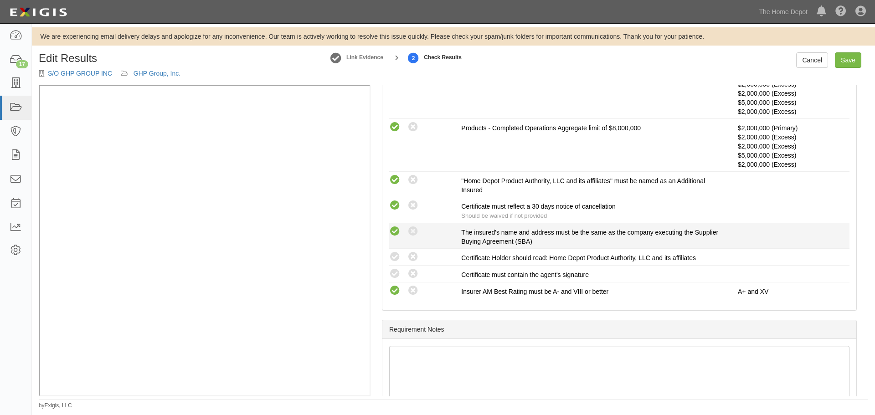
click at [394, 233] on icon at bounding box center [394, 231] width 11 height 11
radio input "true"
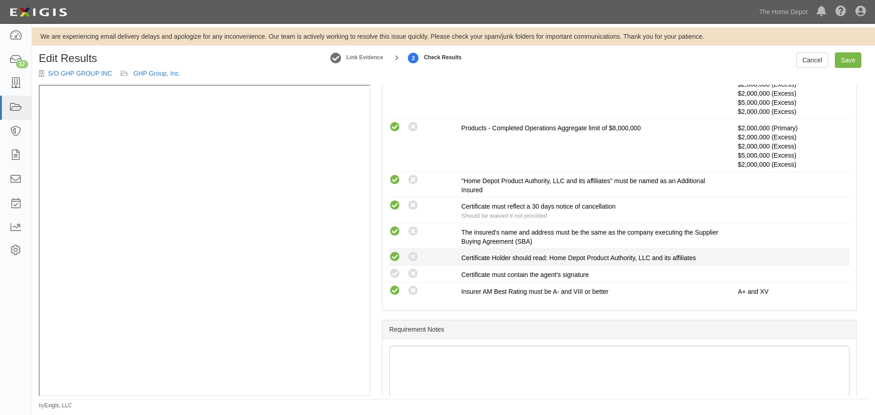
click at [394, 257] on icon at bounding box center [394, 256] width 11 height 11
radio input "true"
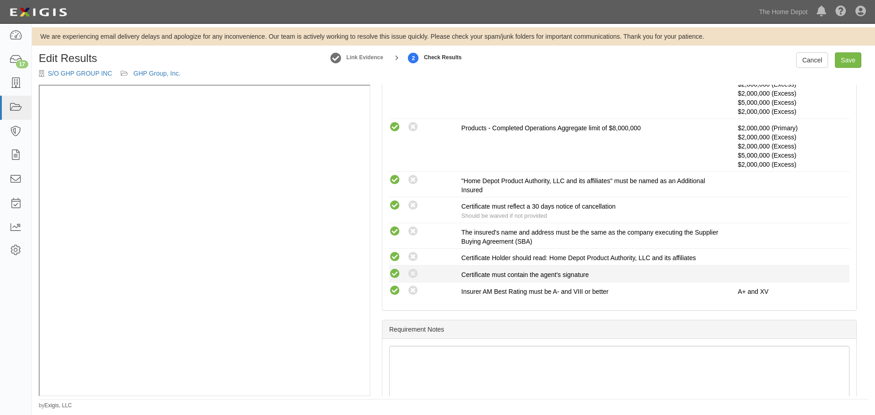
click at [392, 275] on icon at bounding box center [394, 273] width 11 height 11
radio input "true"
click at [858, 62] on link "Save" at bounding box center [847, 59] width 26 height 15
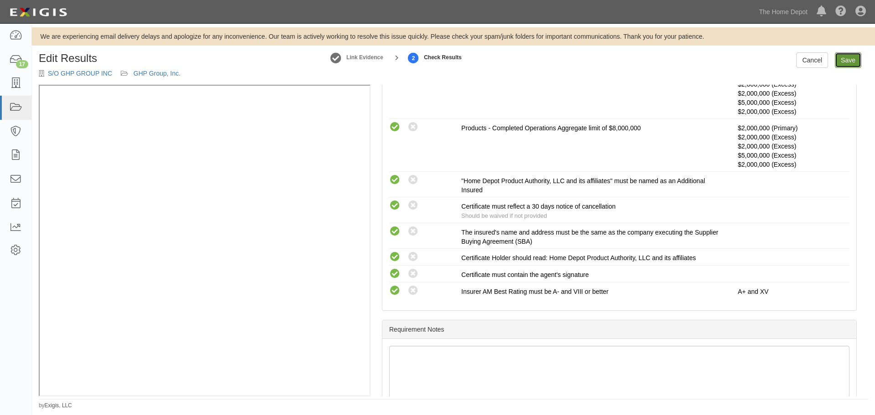
radio input "true"
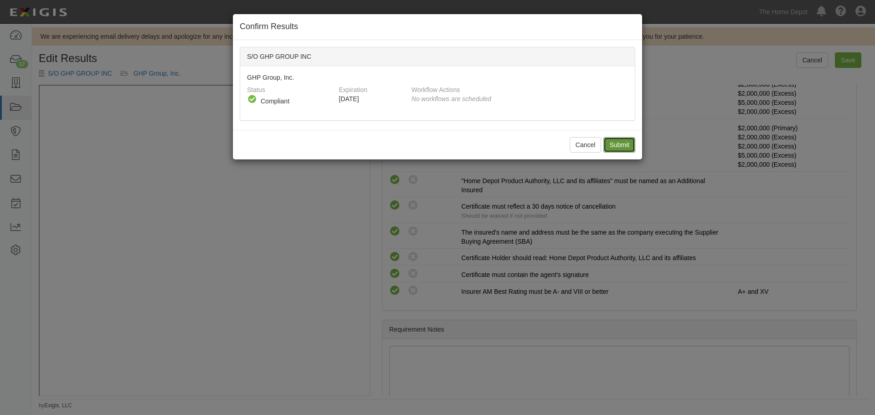
click at [616, 146] on input "Submit" at bounding box center [619, 144] width 32 height 15
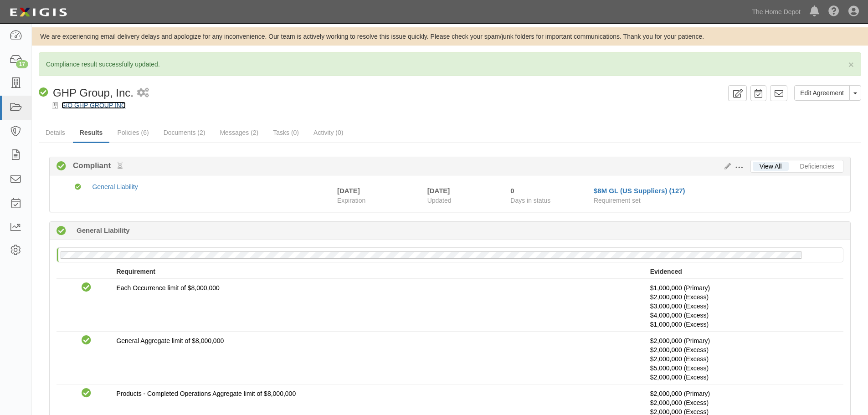
click at [94, 102] on link "S/O GHP GROUP INC" at bounding box center [93, 105] width 64 height 7
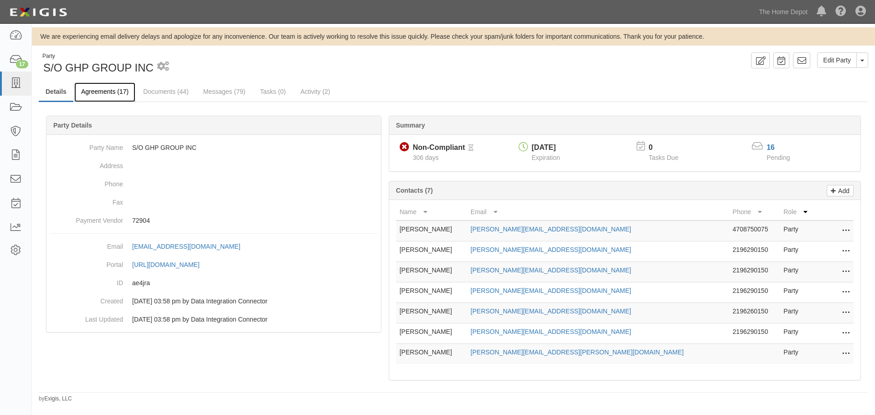
click at [109, 89] on link "Agreements (17)" at bounding box center [104, 92] width 61 height 20
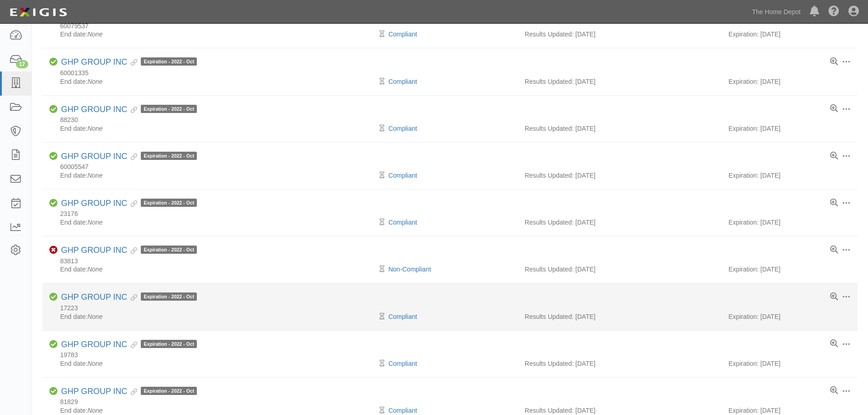
scroll to position [346, 0]
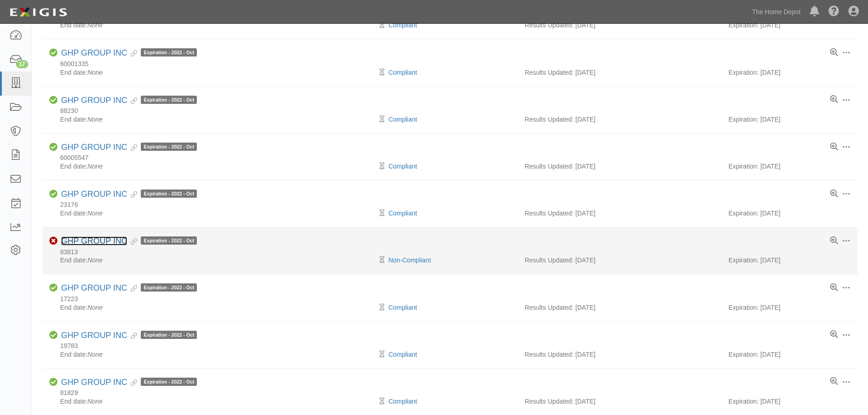
click at [98, 242] on link "GHP GROUP INC" at bounding box center [94, 240] width 66 height 9
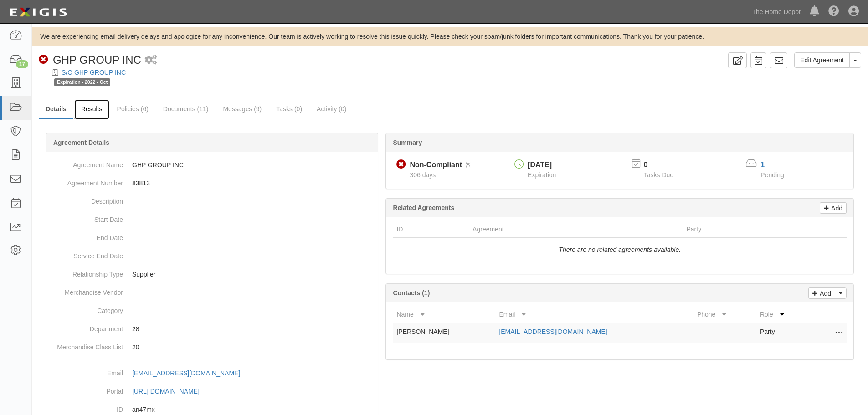
click at [90, 111] on link "Results" at bounding box center [91, 110] width 35 height 20
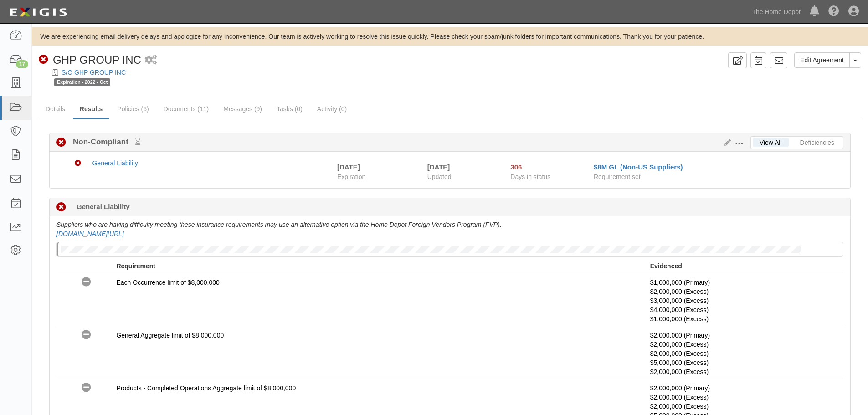
click at [740, 140] on span at bounding box center [739, 144] width 8 height 8
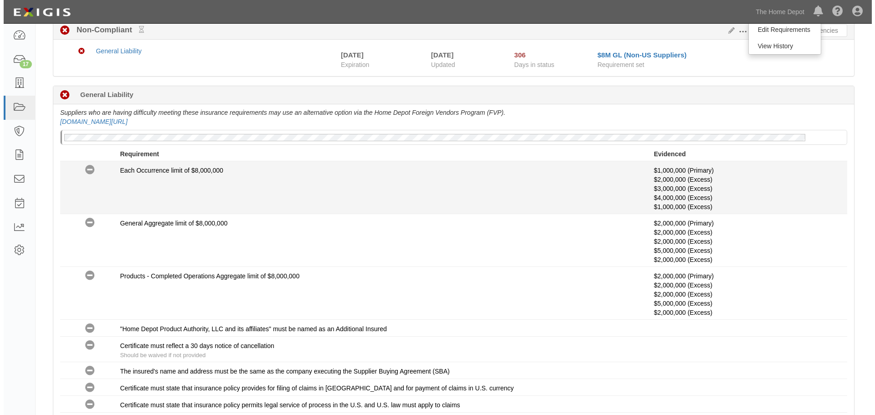
scroll to position [89, 0]
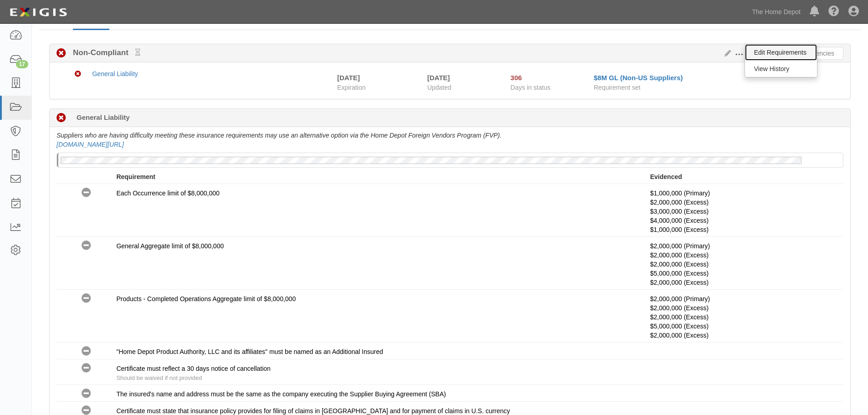
click at [766, 54] on link "Edit Requirements" at bounding box center [781, 52] width 72 height 16
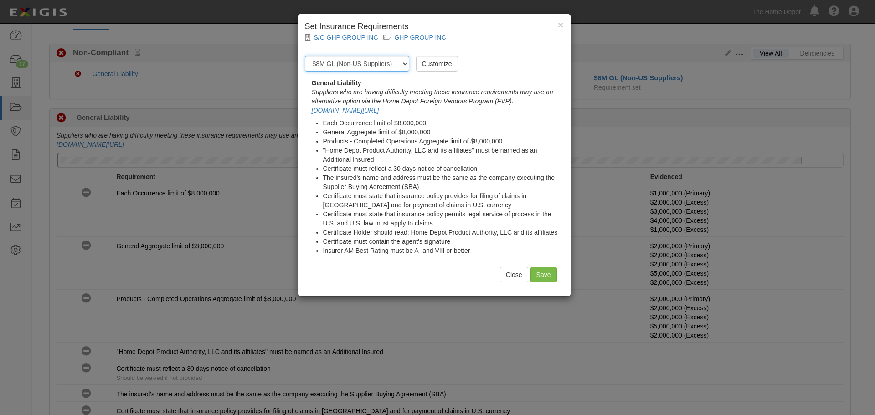
click at [372, 62] on select "-- Select requirement set -- $20M GL (Non-US Suppliers) $20M GL (US Suppliers) …" at bounding box center [357, 63] width 104 height 15
select select "3963"
click at [305, 56] on select "-- Select requirement set -- $20M GL (Non-US Suppliers) $20M GL (US Suppliers) …" at bounding box center [357, 63] width 104 height 15
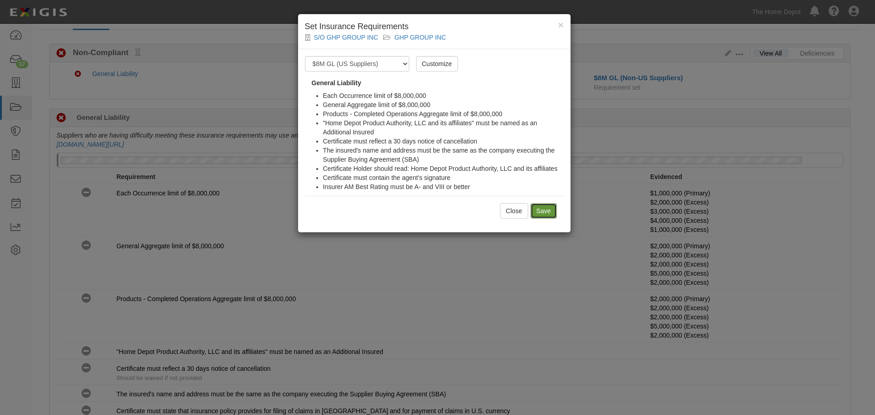
click at [546, 205] on input "Save" at bounding box center [543, 210] width 26 height 15
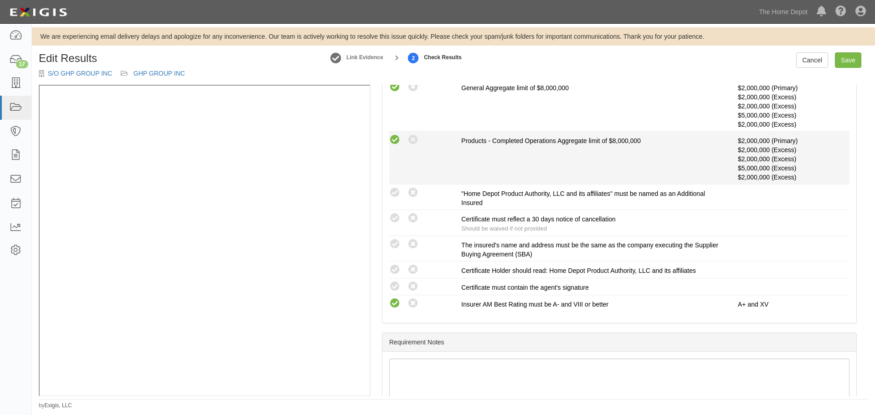
scroll to position [236, 0]
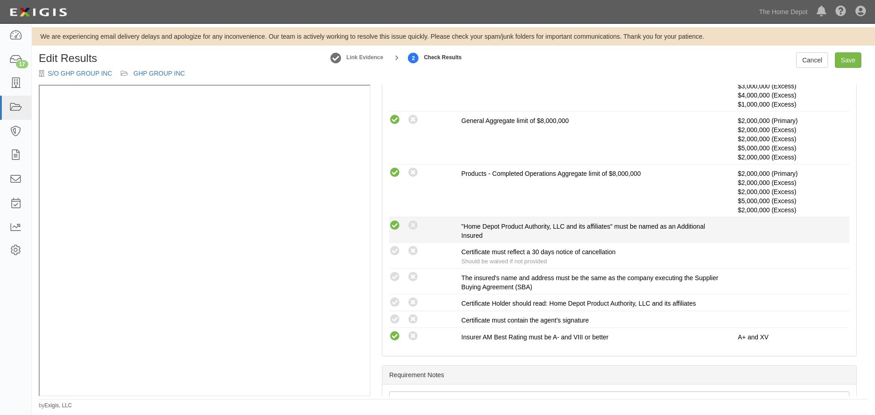
click at [391, 223] on icon at bounding box center [394, 225] width 11 height 11
radio input "true"
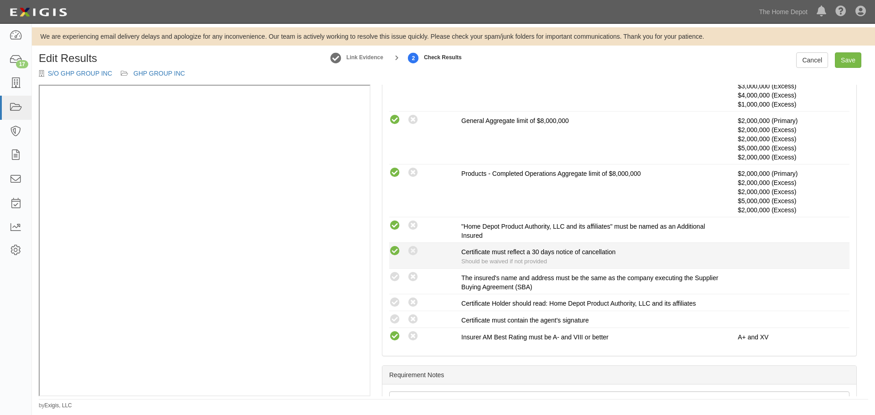
click at [394, 250] on icon at bounding box center [394, 251] width 11 height 11
radio input "true"
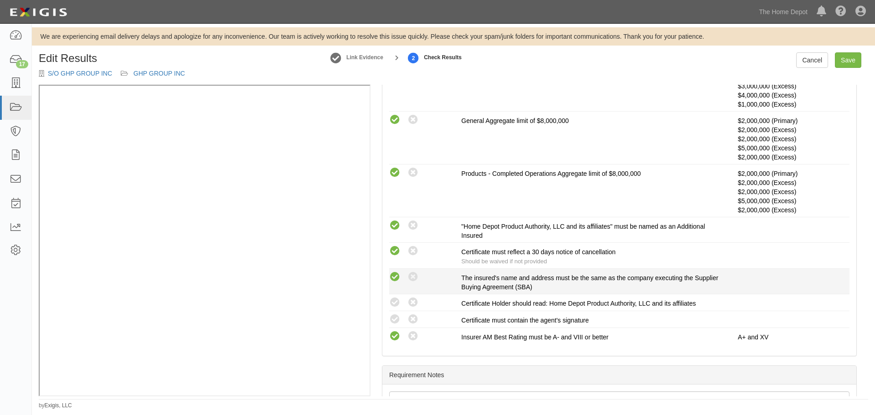
click at [395, 274] on icon at bounding box center [394, 276] width 11 height 11
radio input "true"
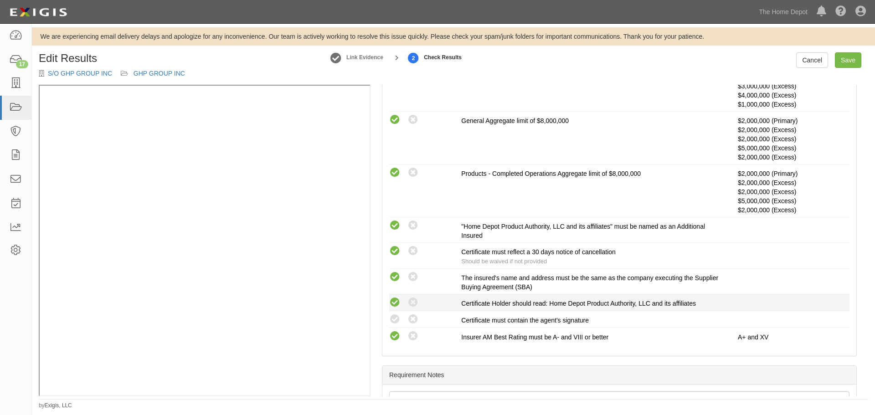
click at [394, 298] on icon at bounding box center [394, 302] width 11 height 11
radio input "true"
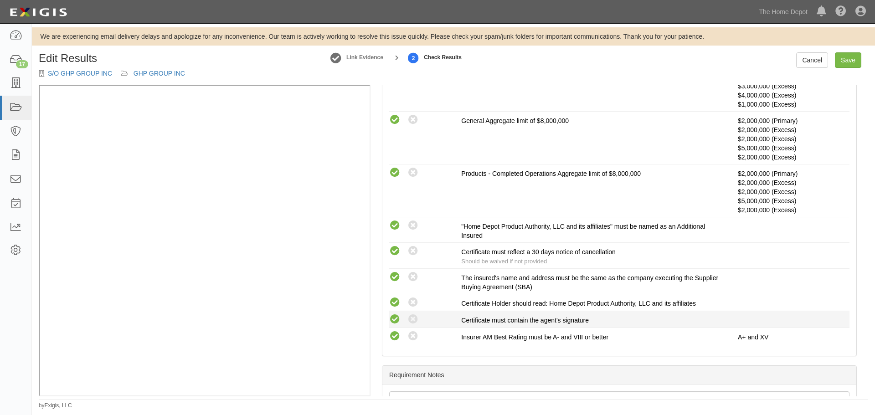
click at [394, 317] on icon at bounding box center [394, 319] width 11 height 11
radio input "true"
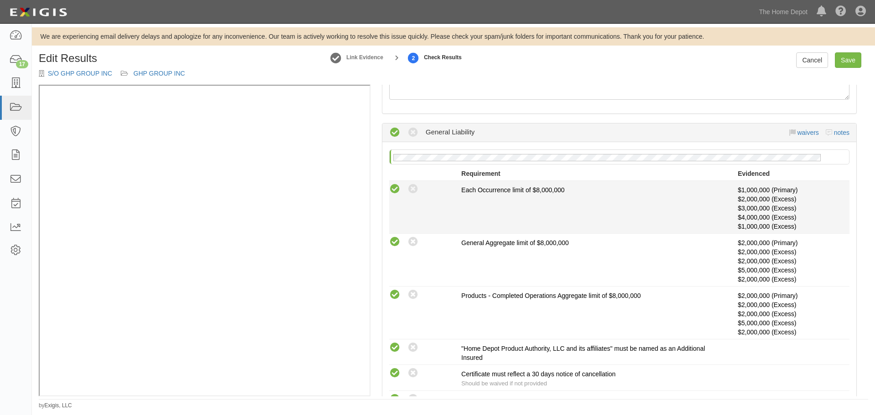
scroll to position [99, 0]
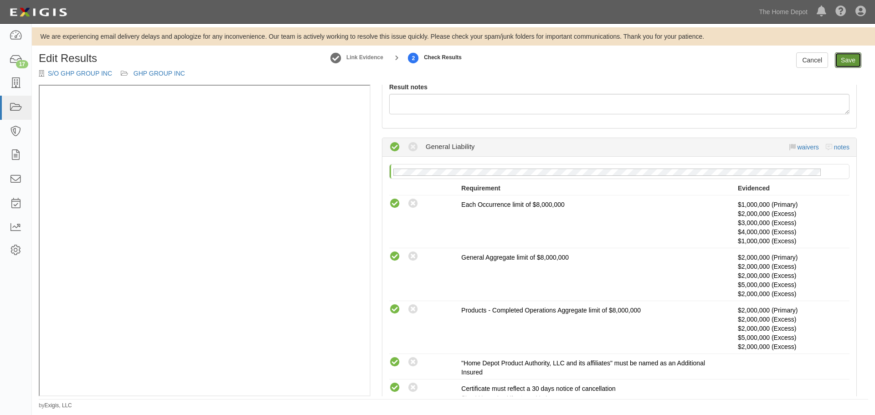
click at [843, 65] on link "Save" at bounding box center [847, 59] width 26 height 15
radio input "true"
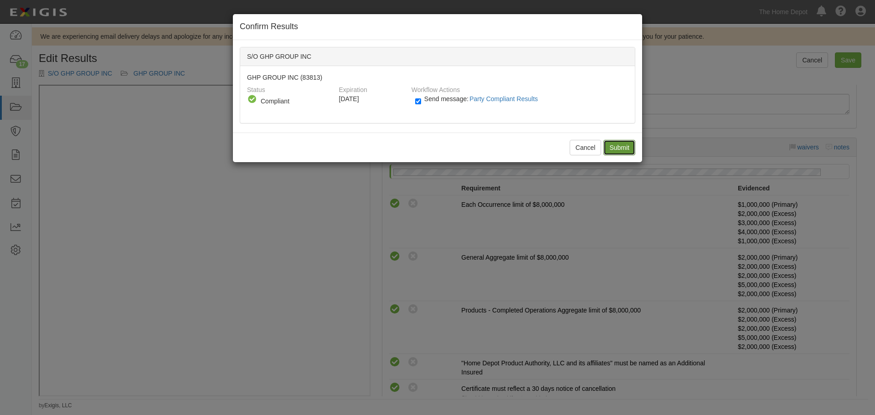
click at [627, 145] on input "Submit" at bounding box center [619, 147] width 32 height 15
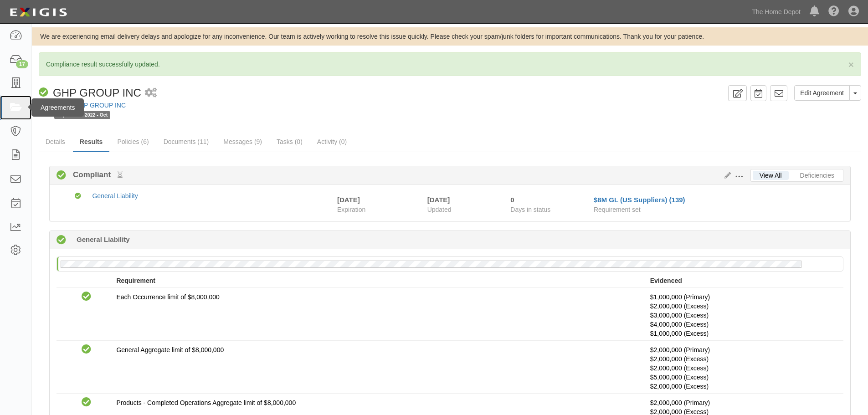
click at [12, 105] on icon at bounding box center [15, 107] width 13 height 10
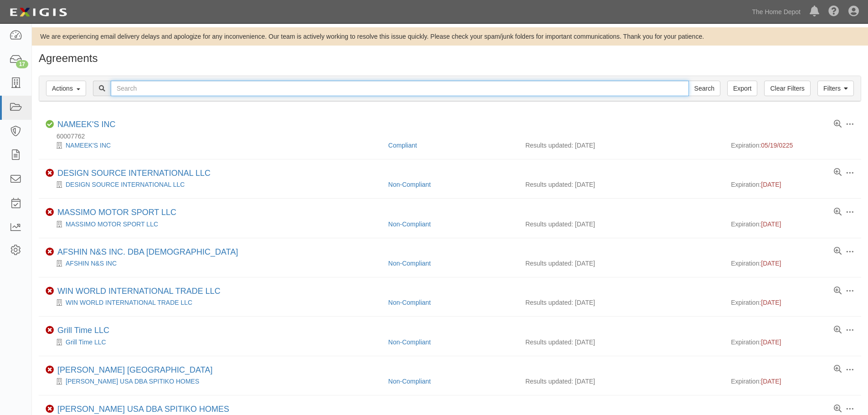
click at [177, 95] on input "text" at bounding box center [400, 88] width 578 height 15
type input "ghp"
click at [688, 81] on input "Search" at bounding box center [704, 88] width 32 height 15
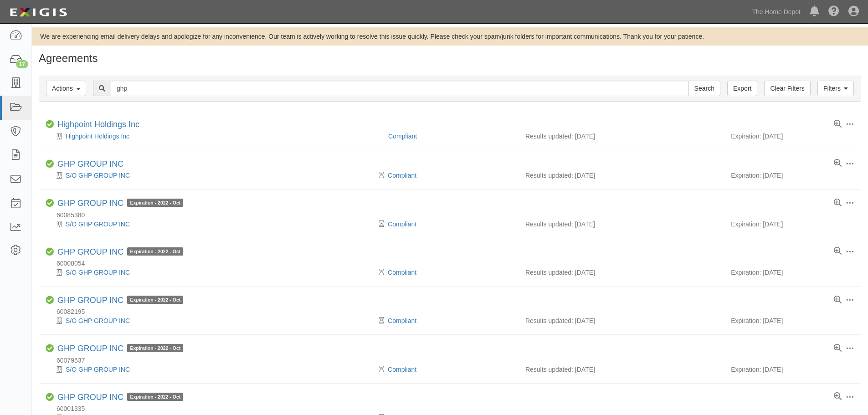
scroll to position [686, 0]
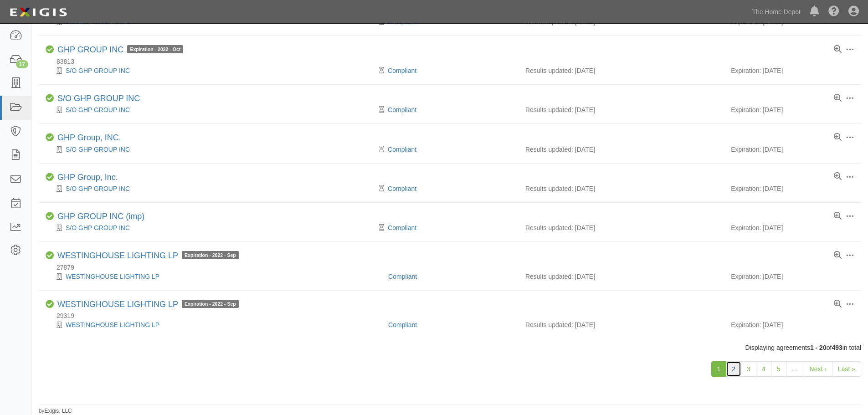
click at [738, 369] on link "2" at bounding box center [733, 368] width 15 height 15
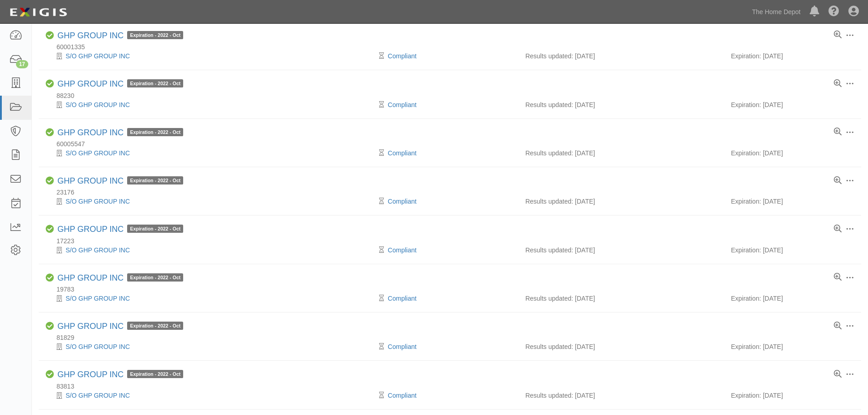
scroll to position [75, 0]
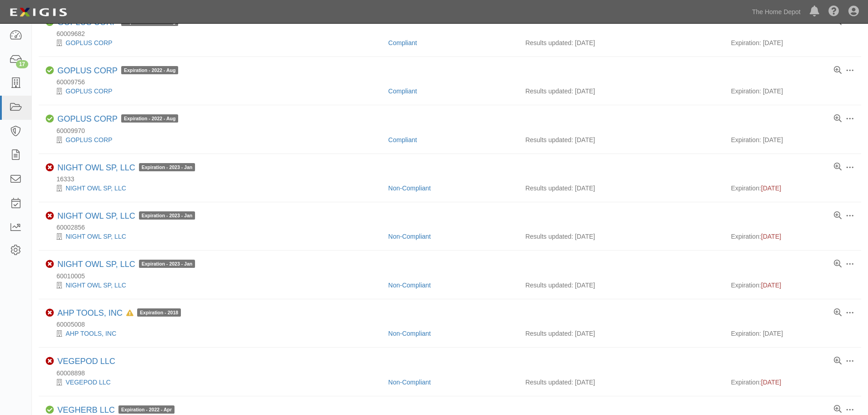
scroll to position [741, 0]
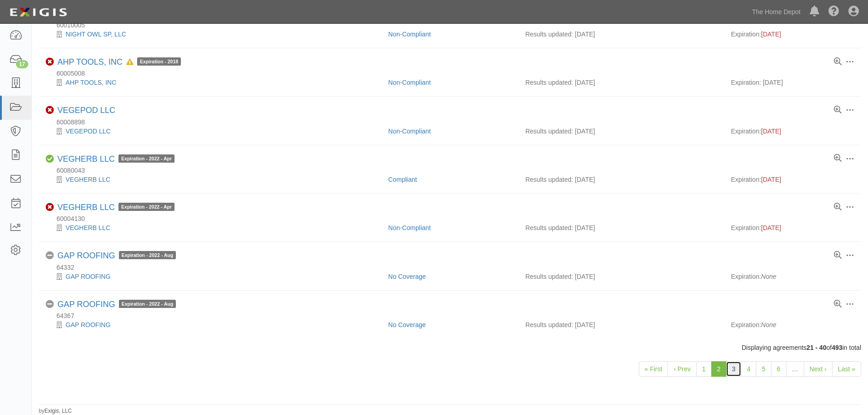
click at [737, 369] on link "3" at bounding box center [733, 368] width 15 height 15
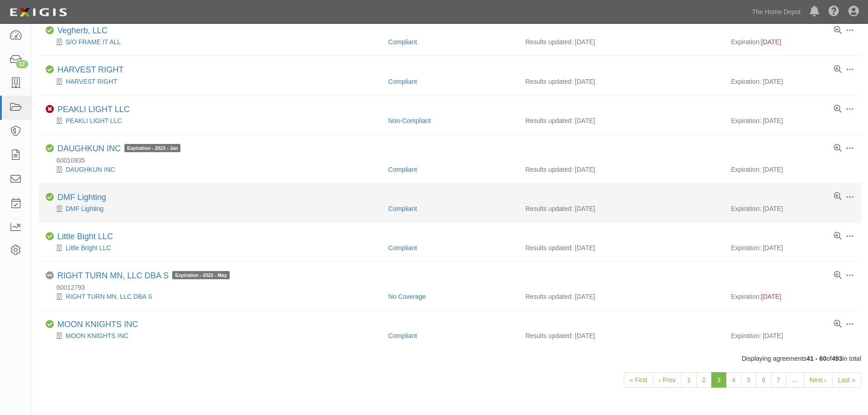
scroll to position [641, 0]
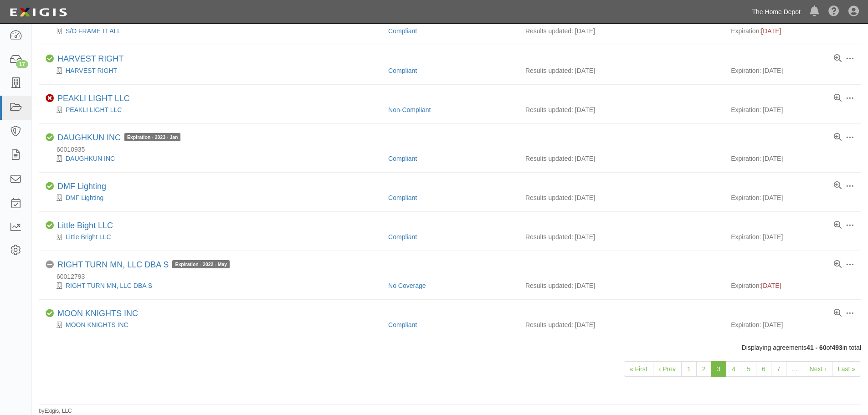
click at [763, 6] on link "The Home Depot" at bounding box center [776, 12] width 58 height 18
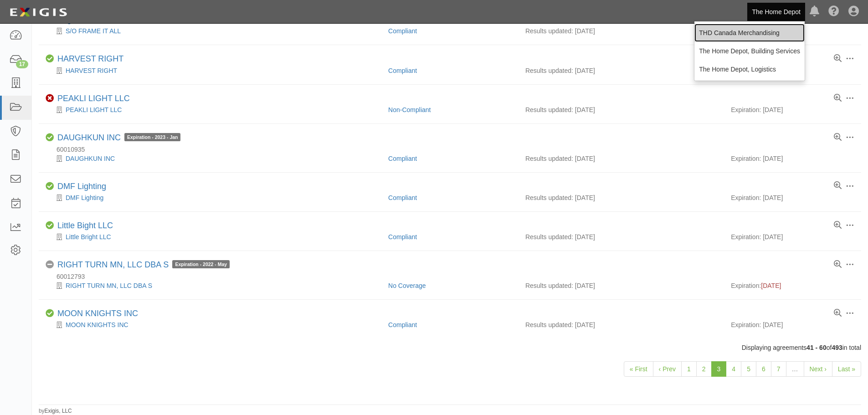
click at [751, 32] on link "THD Canada Merchandising" at bounding box center [749, 33] width 110 height 18
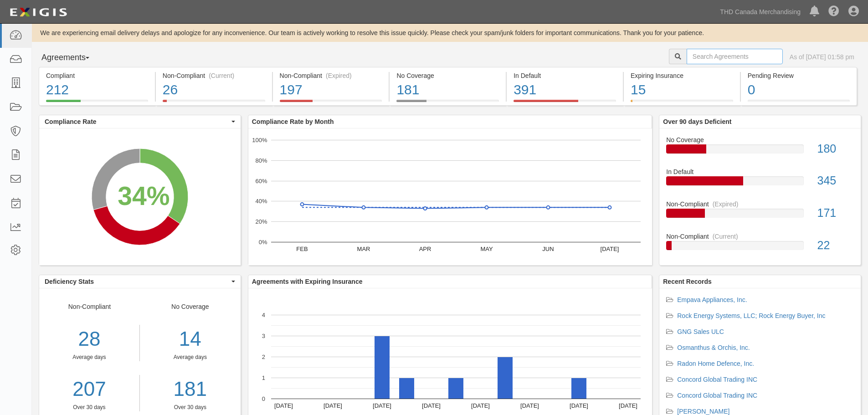
click at [700, 49] on input "text" at bounding box center [734, 56] width 96 height 15
type input "xingxing"
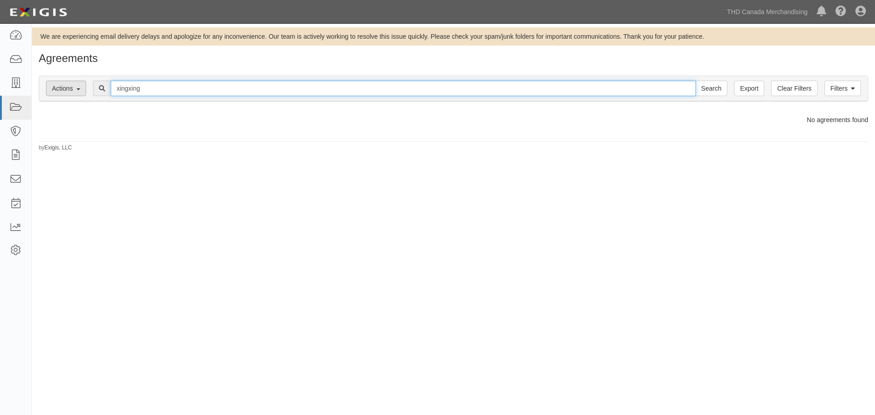
drag, startPoint x: 156, startPoint y: 86, endPoint x: 84, endPoint y: 87, distance: 72.0
click at [84, 87] on div "Filters Actions Edit Tags Run Workflows Send Messages Clear Filters Export xing…" at bounding box center [453, 88] width 828 height 25
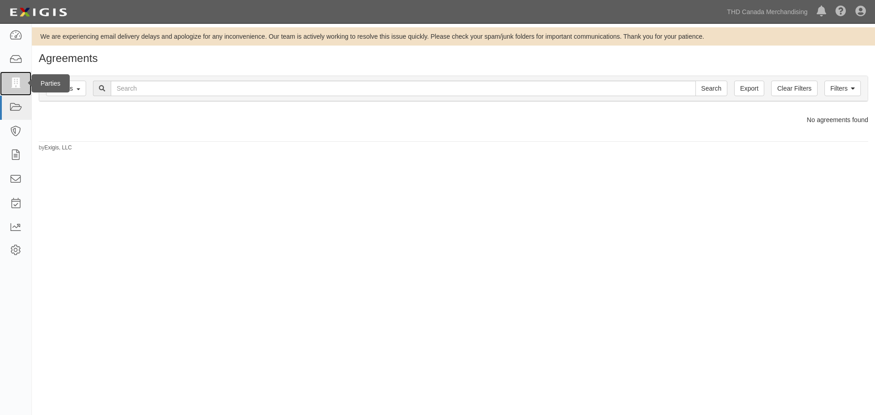
click at [15, 86] on icon at bounding box center [15, 83] width 13 height 10
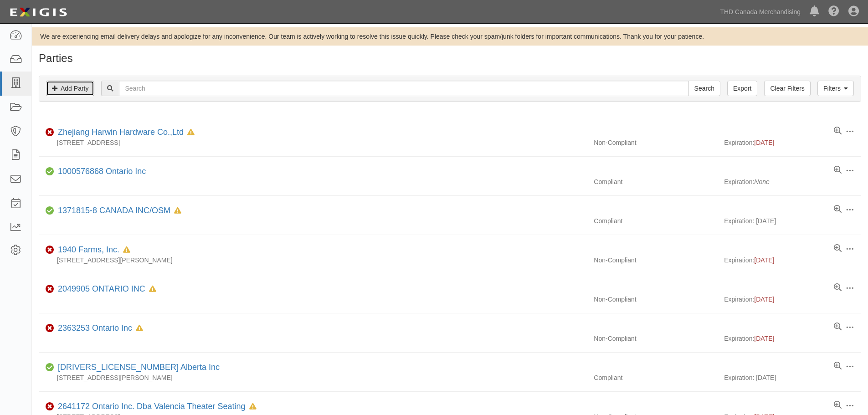
click at [75, 87] on link "Add Party" at bounding box center [70, 88] width 48 height 15
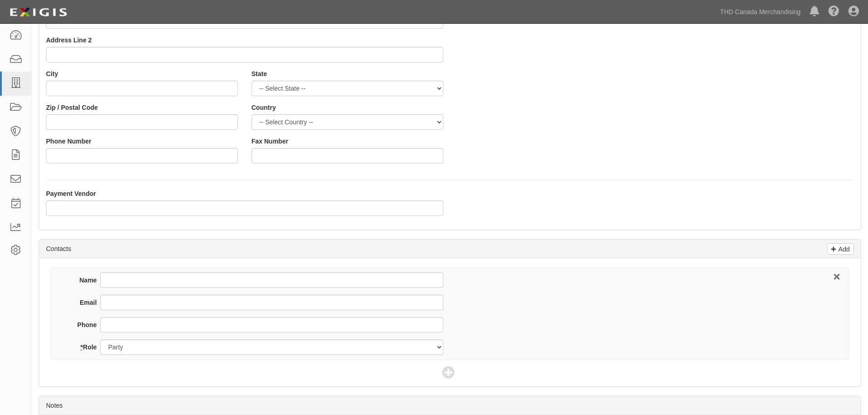
scroll to position [137, 0]
type input "Zhejiang XingXing Refrigeration Company"
click at [160, 283] on input "Name" at bounding box center [271, 279] width 343 height 15
type input "Sharon Wang"
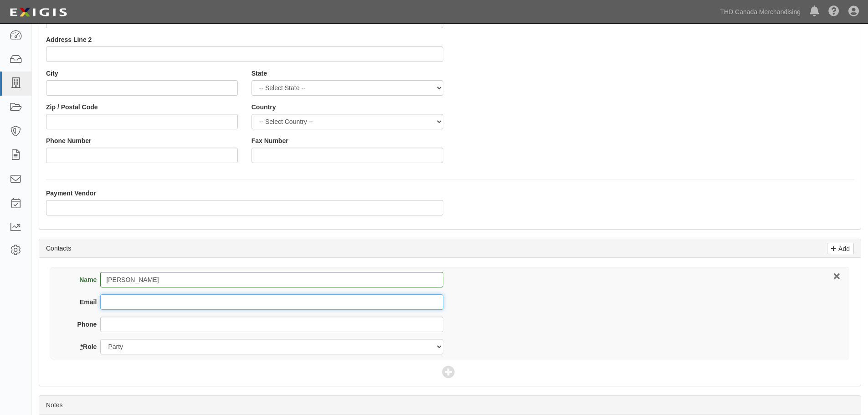
click at [191, 297] on input "Email" at bounding box center [271, 301] width 343 height 15
type input "sharon.wang@xingxingjd.com"
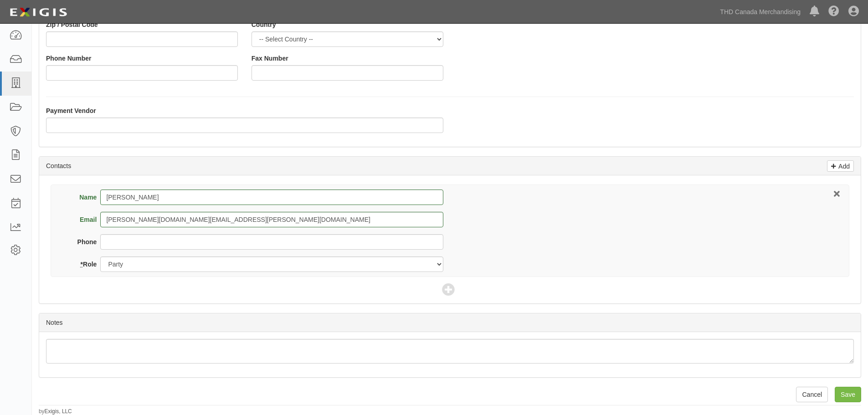
scroll to position [220, 0]
drag, startPoint x: 853, startPoint y: 390, endPoint x: 853, endPoint y: 383, distance: 7.3
click at [853, 390] on input "Save" at bounding box center [847, 393] width 26 height 15
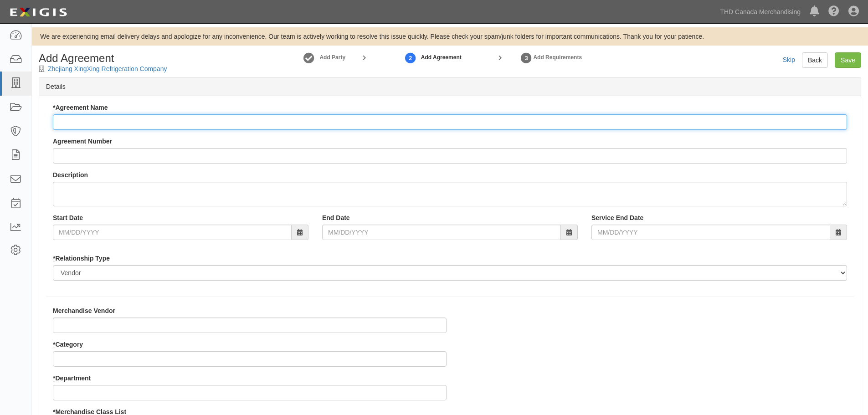
click at [86, 120] on input "* Agreement Name" at bounding box center [450, 121] width 794 height 15
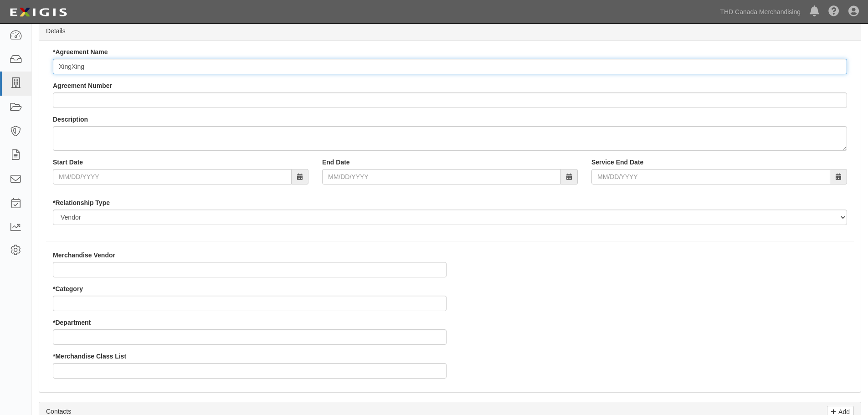
scroll to position [91, 0]
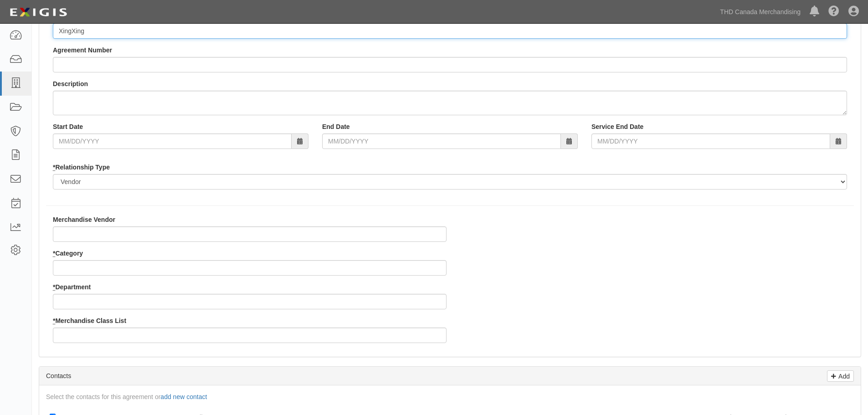
type input "XingXing"
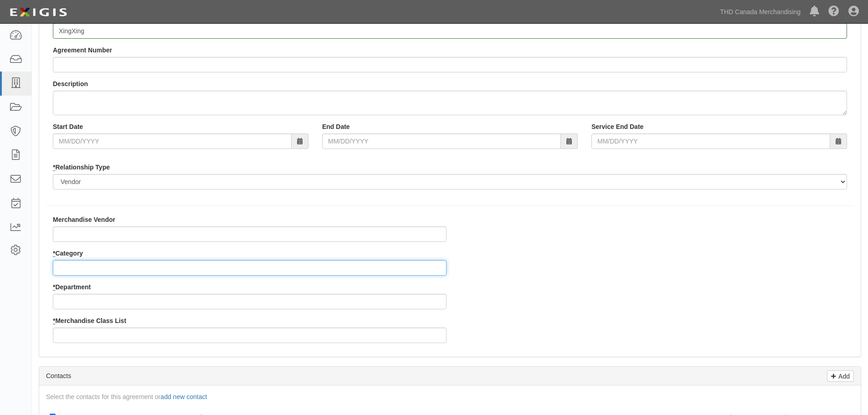
drag, startPoint x: 105, startPoint y: 270, endPoint x: 110, endPoint y: 271, distance: 4.6
click at [105, 270] on input "* Category" at bounding box center [250, 267] width 394 height 15
type input "8"
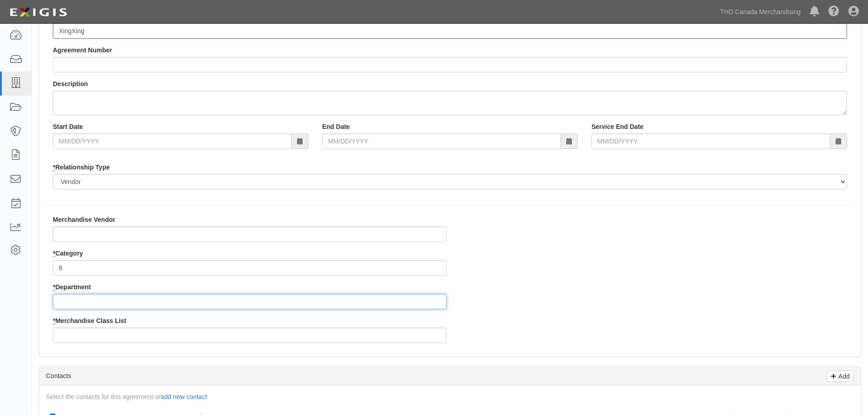
click at [98, 301] on input "* Department" at bounding box center [250, 301] width 394 height 15
type input "29"
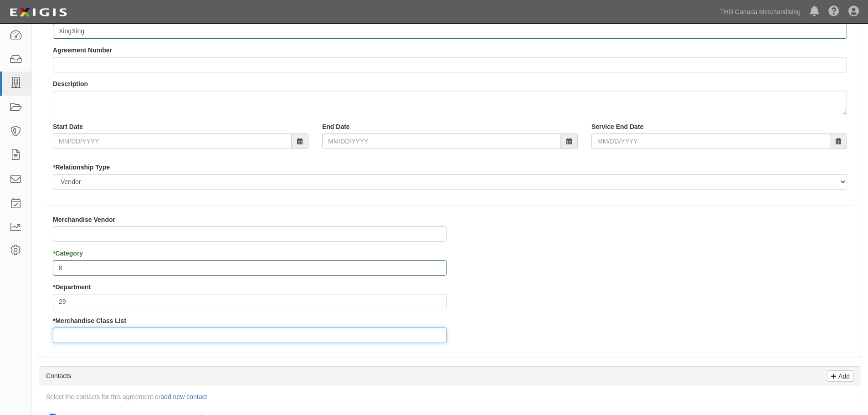
click at [82, 334] on input "* Merchandise Class List" at bounding box center [250, 335] width 394 height 15
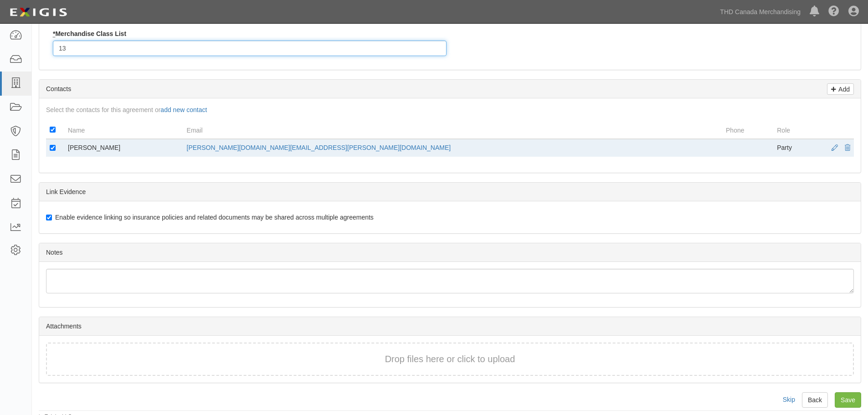
scroll to position [384, 0]
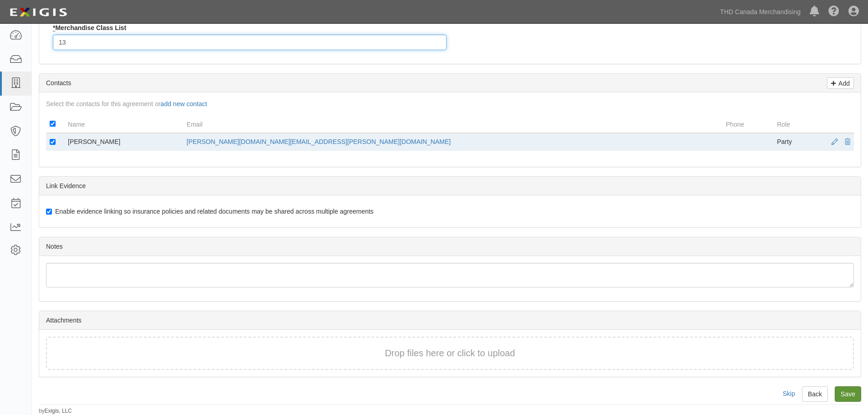
type input "13"
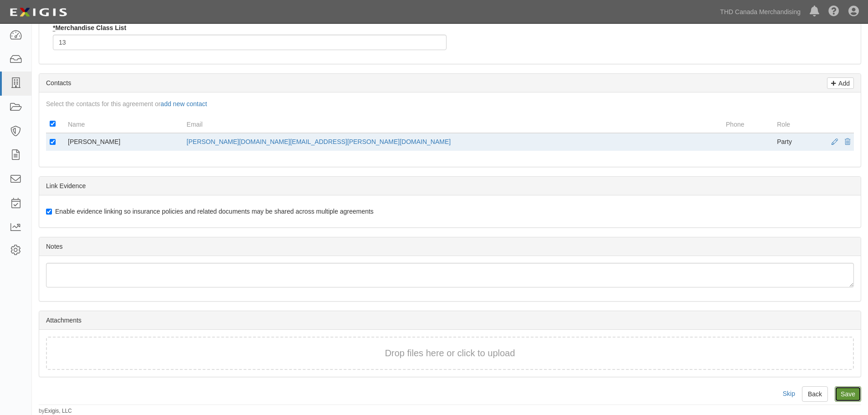
click at [854, 399] on input "Save" at bounding box center [847, 393] width 26 height 15
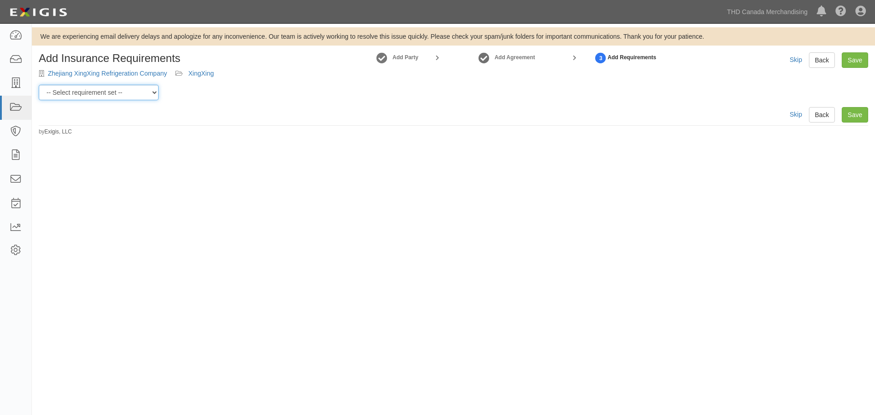
click at [128, 90] on select "-- Select requirement set -- $20M GL (Canadian Supplier) $20M GL (Non-Canadian …" at bounding box center [99, 92] width 120 height 15
select select "37050"
click at [39, 85] on select "-- Select requirement set -- $20M GL (Canadian Supplier) $20M GL (Non-Canadian …" at bounding box center [99, 92] width 120 height 15
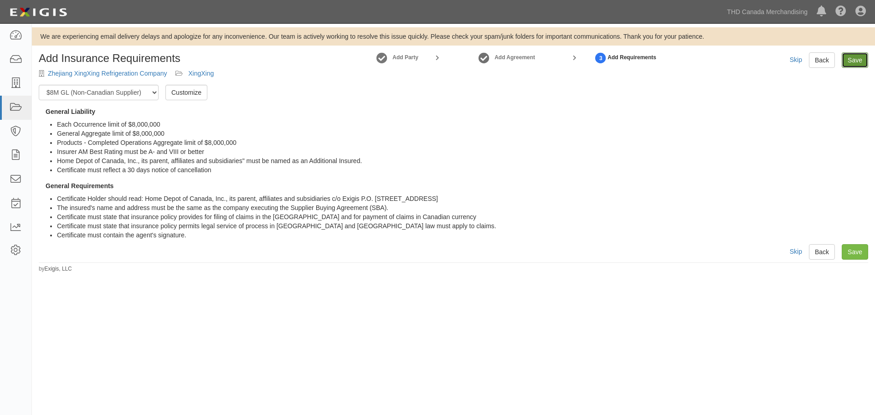
click at [854, 63] on link "Save" at bounding box center [854, 59] width 26 height 15
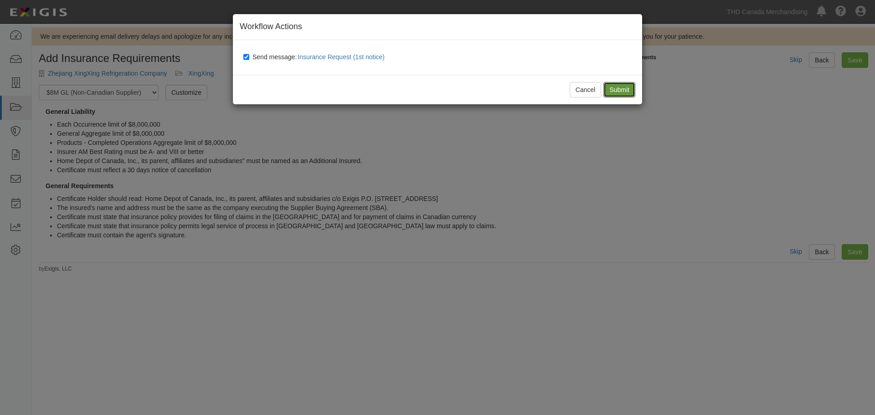
click at [634, 93] on input "Submit" at bounding box center [619, 89] width 32 height 15
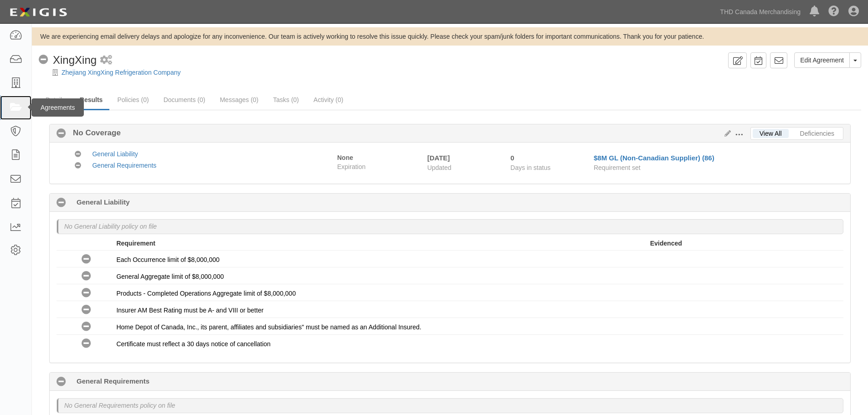
click at [8, 102] on link at bounding box center [15, 108] width 31 height 24
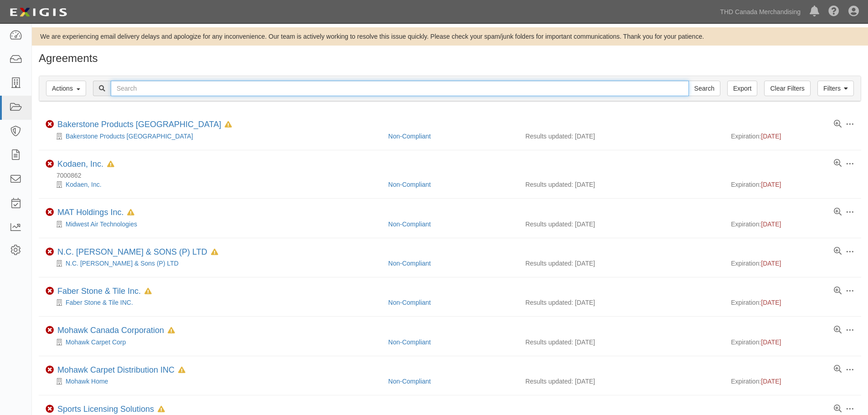
click at [304, 89] on input "text" at bounding box center [400, 88] width 578 height 15
type input "frame it up"
click at [688, 81] on input "Search" at bounding box center [704, 88] width 32 height 15
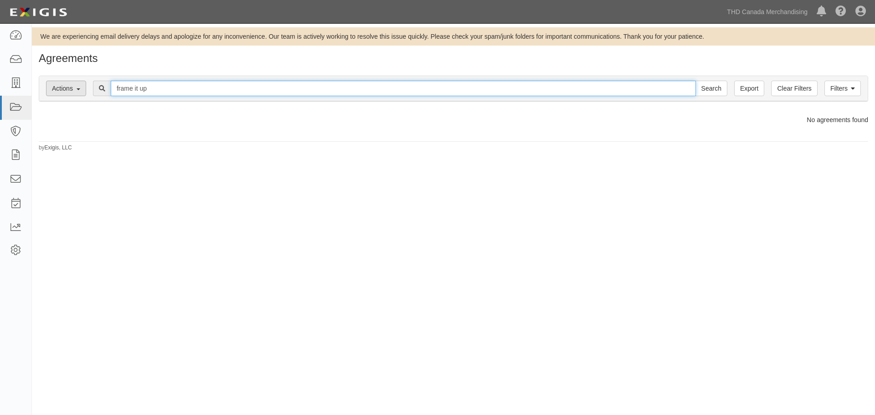
drag, startPoint x: 169, startPoint y: 93, endPoint x: 63, endPoint y: 91, distance: 106.6
click at [63, 91] on div "Filters Actions Edit Tags Run Workflows Send Messages Clear Filters Export fram…" at bounding box center [453, 88] width 828 height 25
type input "frame"
click at [695, 81] on input "Search" at bounding box center [711, 88] width 32 height 15
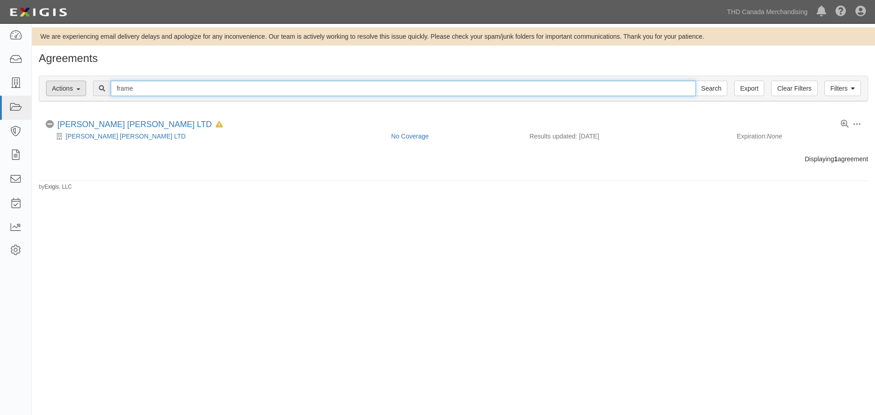
drag, startPoint x: 108, startPoint y: 87, endPoint x: 60, endPoint y: 87, distance: 48.7
click at [60, 87] on div "Filters Actions Edit Tags Run Workflows Send Messages Clear Filters Export fram…" at bounding box center [453, 88] width 828 height 25
type input "vegherb"
click at [695, 81] on input "Search" at bounding box center [711, 88] width 32 height 15
